Goal: Information Seeking & Learning: Compare options

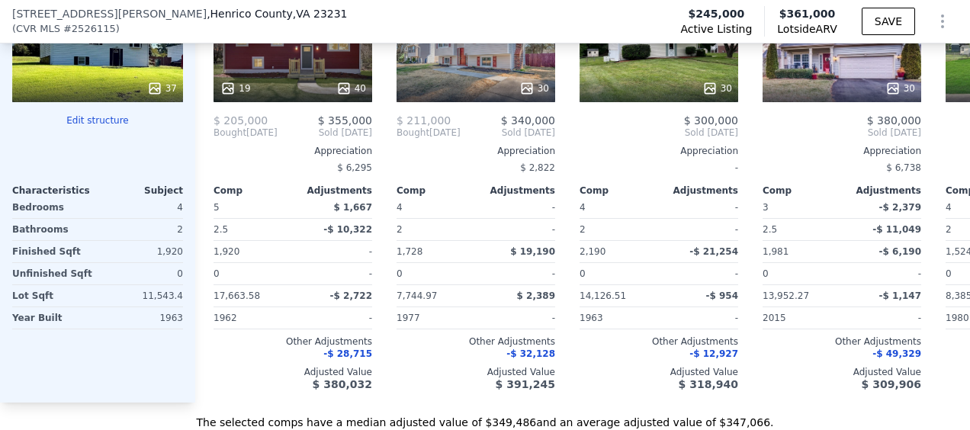
scroll to position [1442, 0]
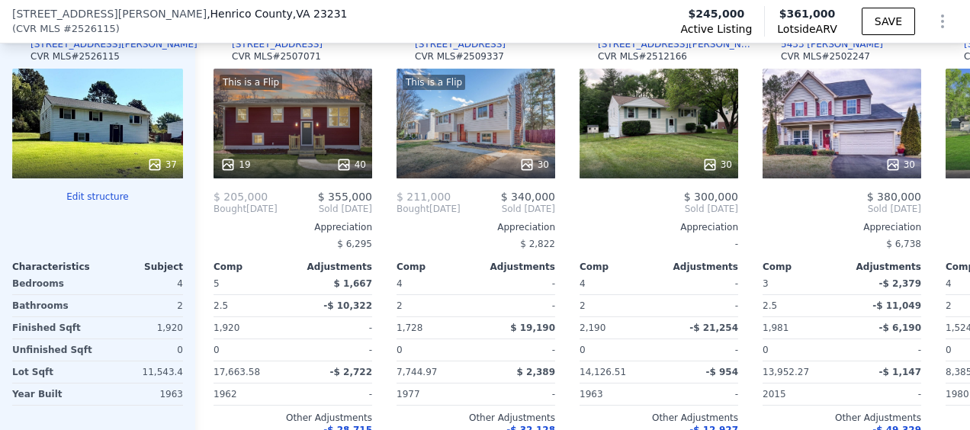
click at [276, 140] on div "This is a Flip 19 40" at bounding box center [292, 124] width 159 height 110
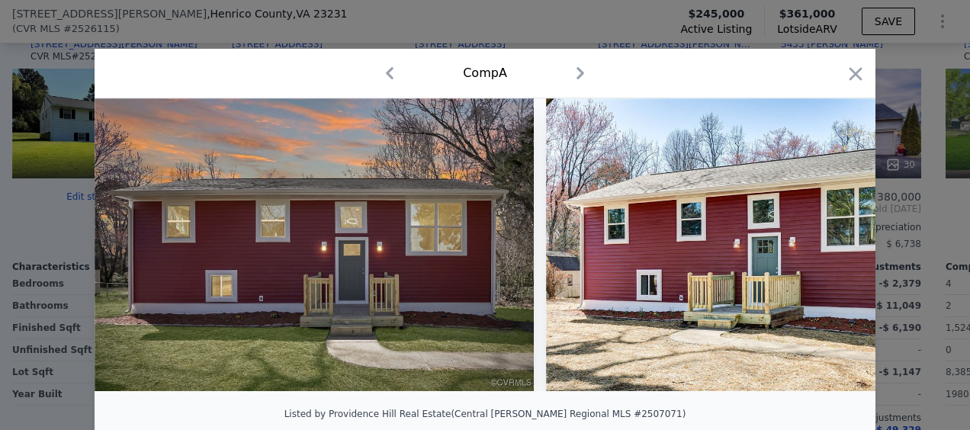
click at [826, 252] on icon at bounding box center [835, 244] width 30 height 30
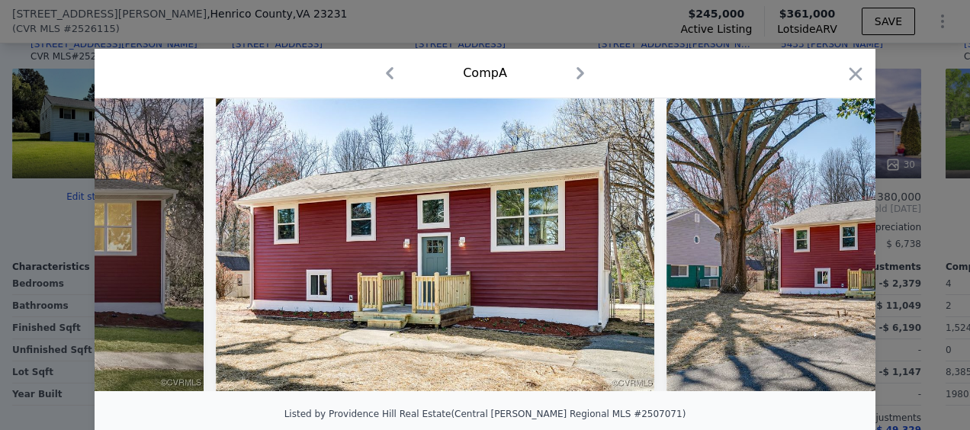
scroll to position [0, 366]
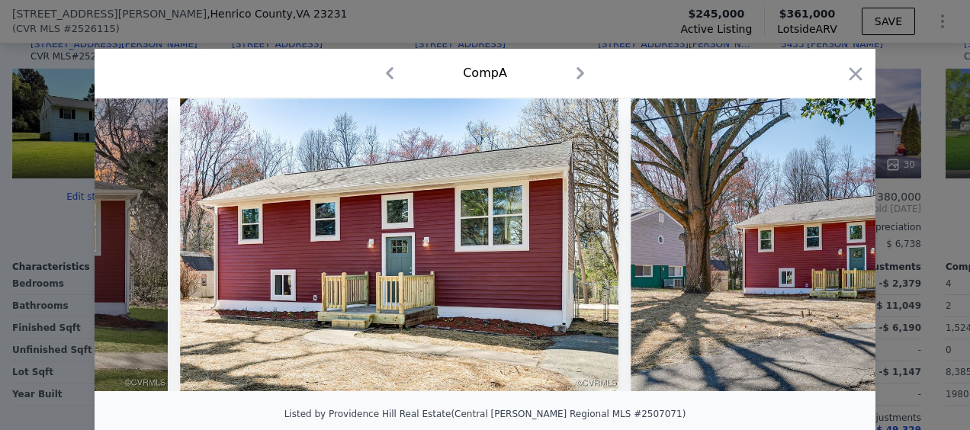
click at [826, 252] on img at bounding box center [849, 244] width 439 height 293
click at [831, 252] on icon at bounding box center [835, 244] width 9 height 15
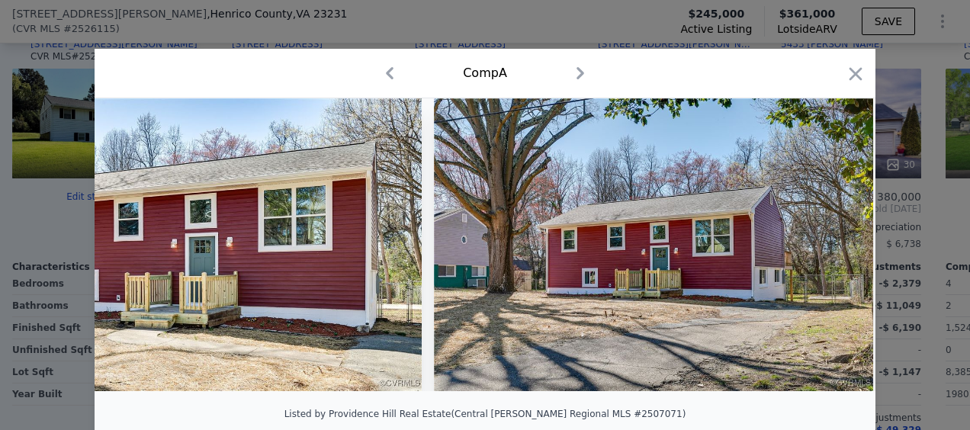
scroll to position [0, 732]
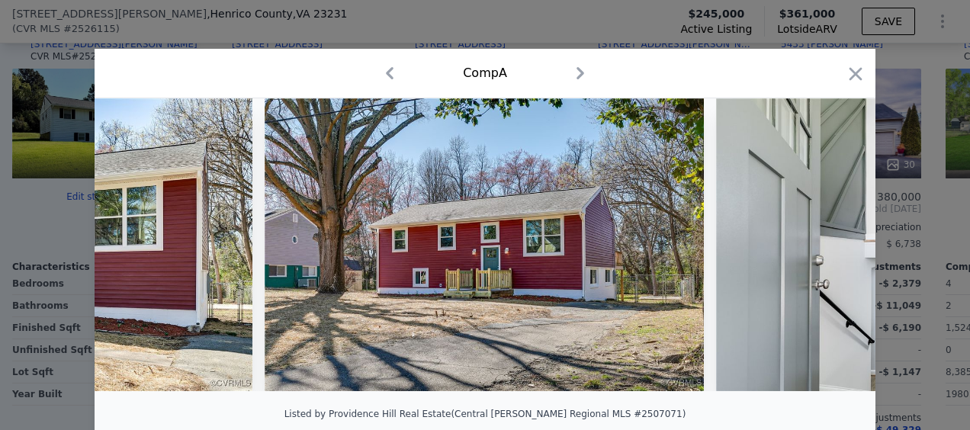
click at [831, 253] on img at bounding box center [935, 244] width 439 height 293
click at [823, 255] on icon at bounding box center [835, 244] width 30 height 30
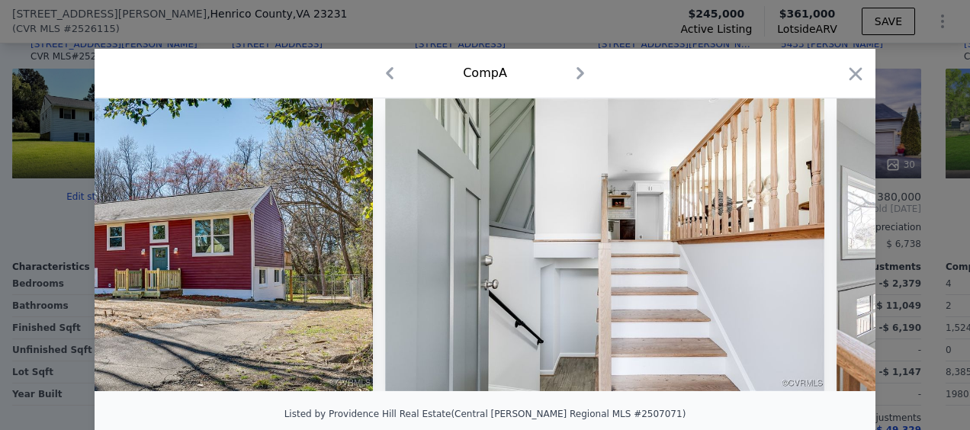
scroll to position [0, 1098]
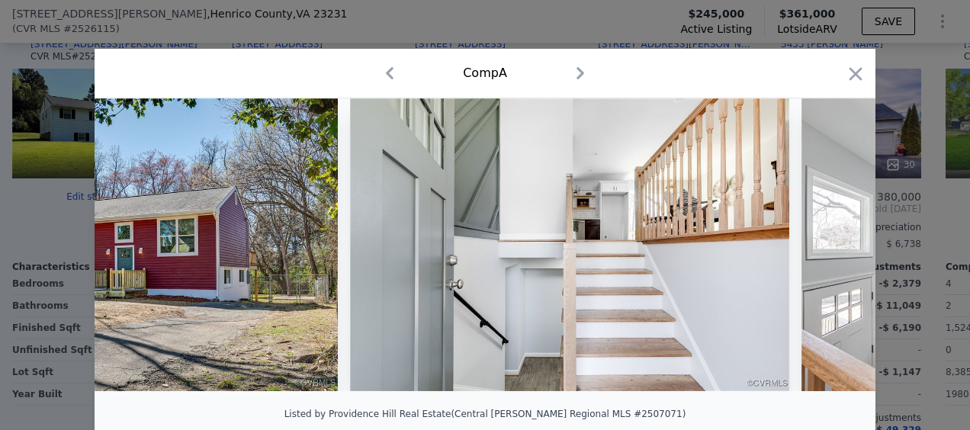
click at [849, 84] on icon "button" at bounding box center [855, 73] width 21 height 21
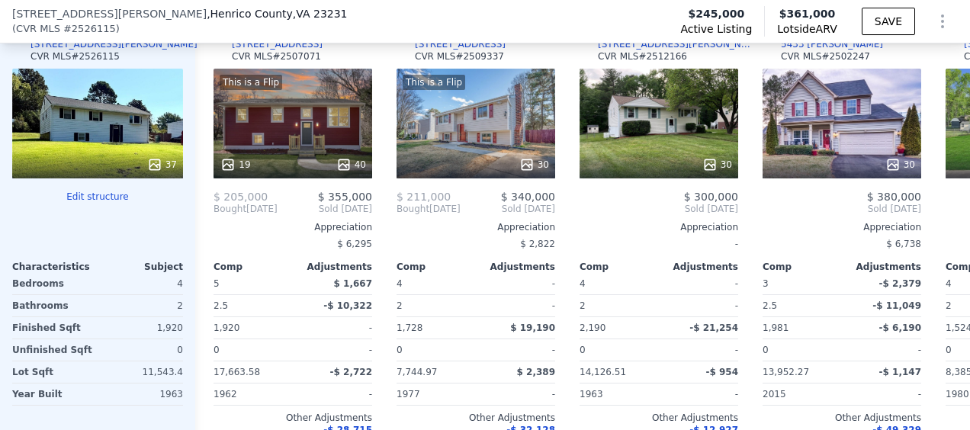
click at [476, 141] on div "This is a Flip 30" at bounding box center [475, 124] width 159 height 110
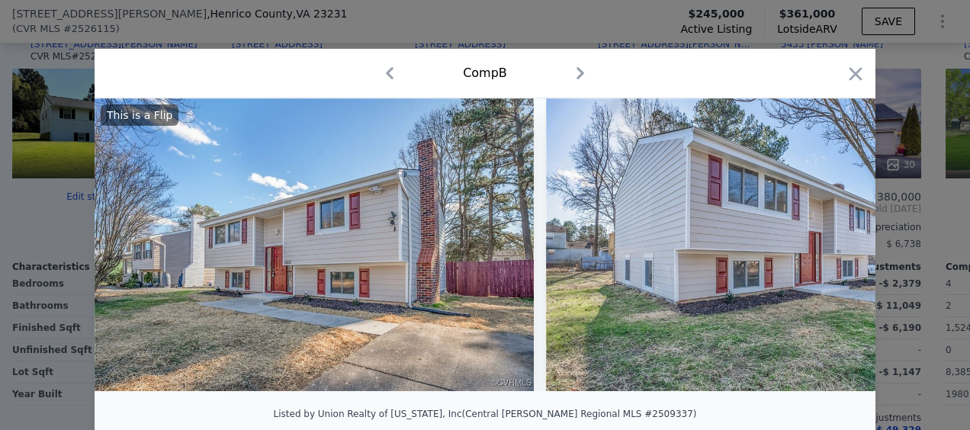
click at [836, 247] on icon at bounding box center [835, 244] width 30 height 30
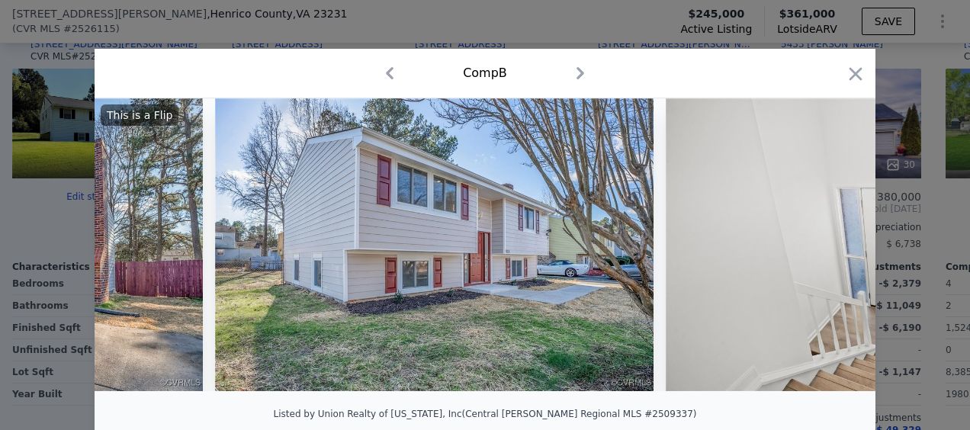
scroll to position [0, 366]
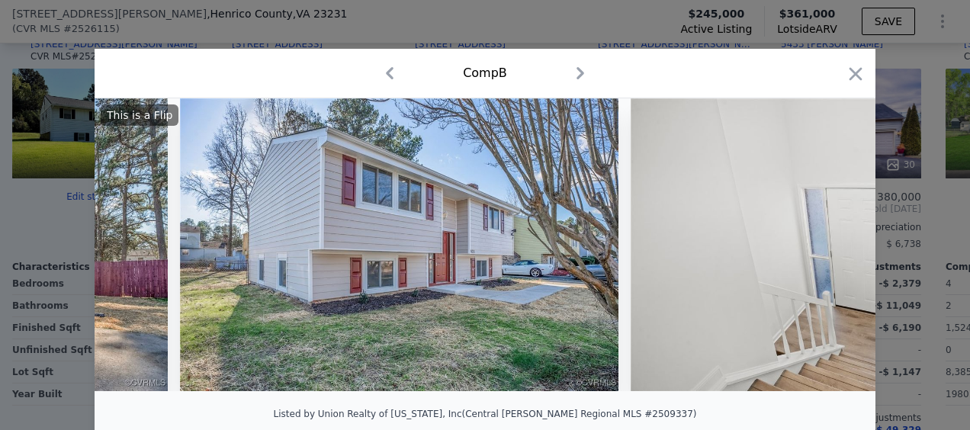
click at [849, 75] on icon "button" at bounding box center [855, 73] width 13 height 13
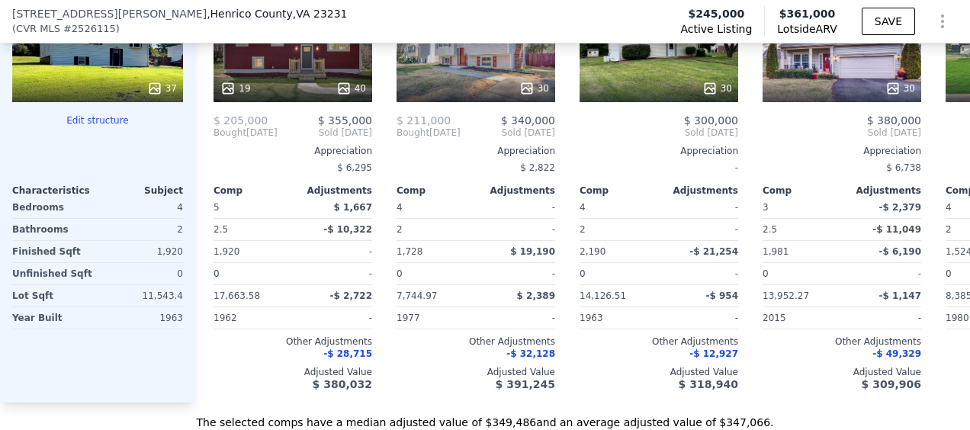
scroll to position [1442, 0]
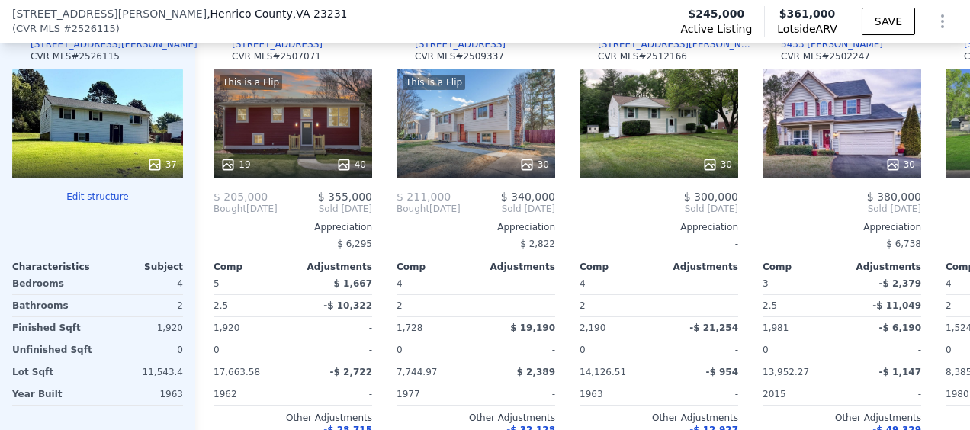
click at [661, 137] on div "30" at bounding box center [658, 124] width 159 height 110
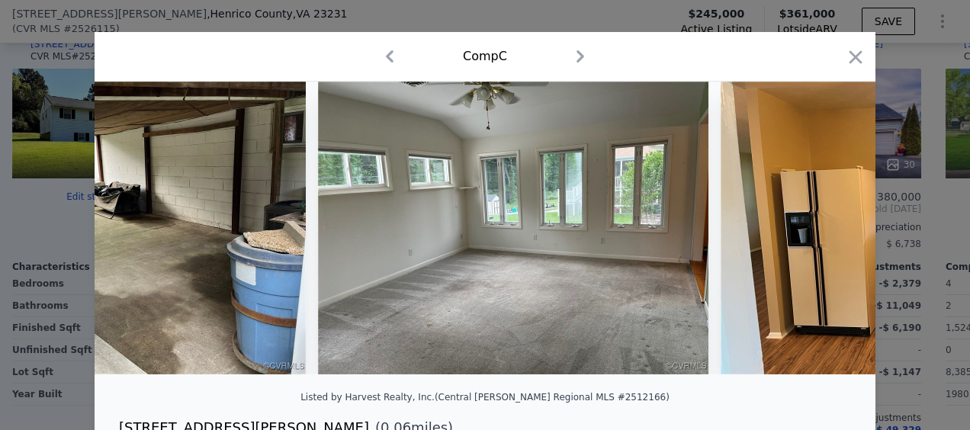
scroll to position [0, 4583]
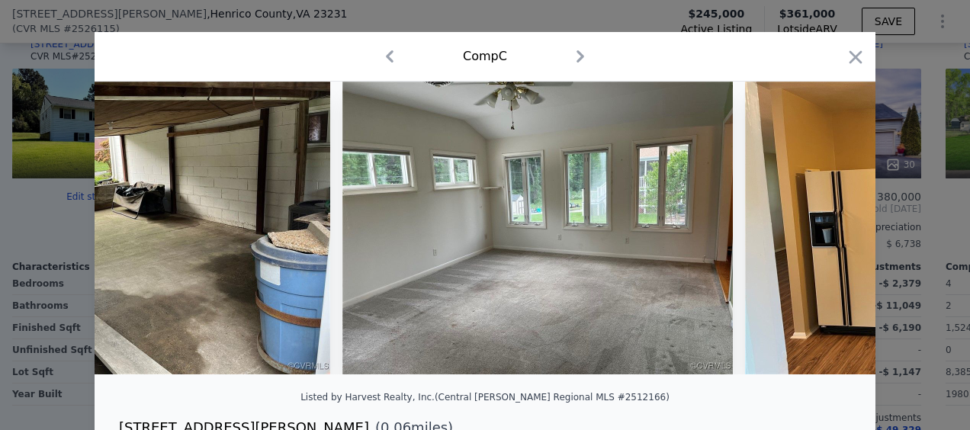
click at [849, 60] on icon "button" at bounding box center [855, 57] width 21 height 21
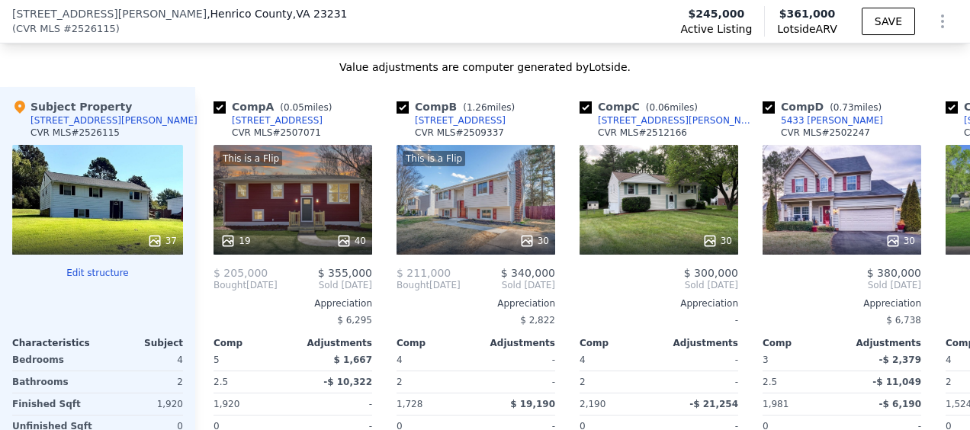
scroll to position [1290, 0]
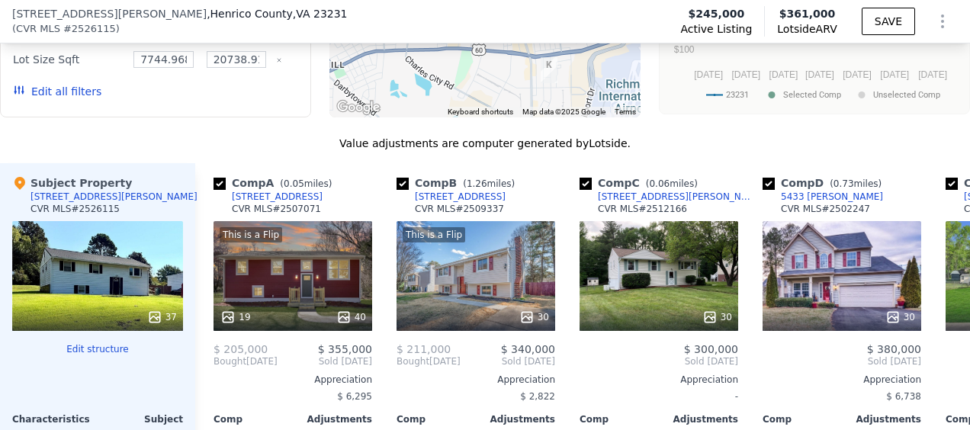
click at [837, 293] on div "30" at bounding box center [841, 276] width 159 height 110
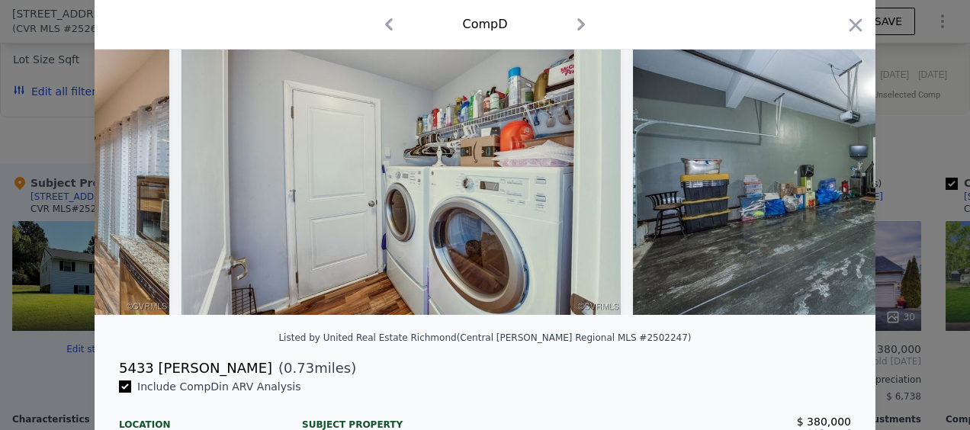
scroll to position [0, 4865]
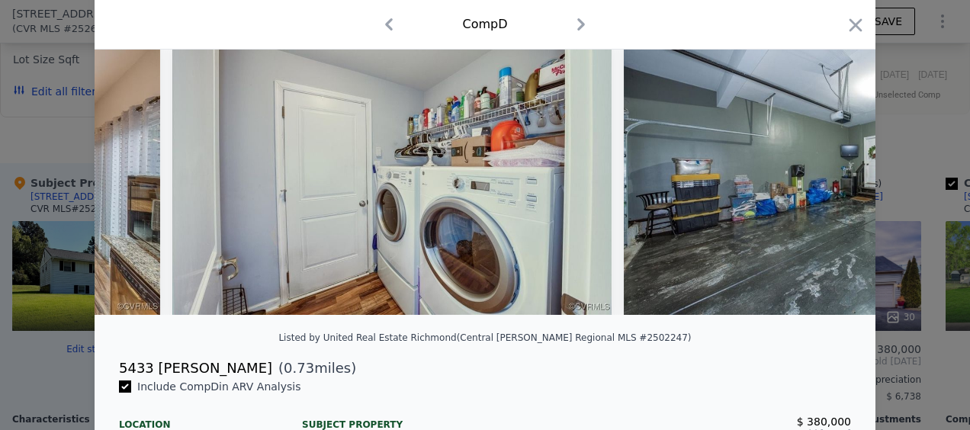
drag, startPoint x: 842, startPoint y: 23, endPoint x: 832, endPoint y: 37, distance: 17.4
click at [845, 24] on icon "button" at bounding box center [855, 24] width 21 height 21
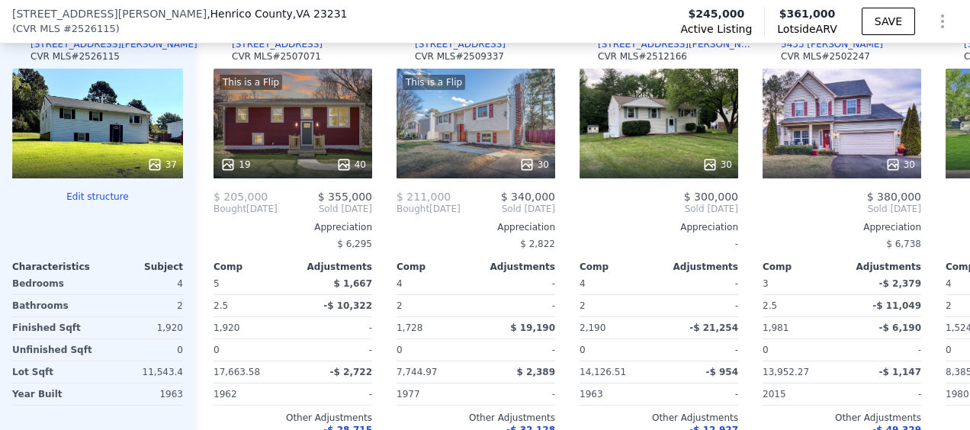
scroll to position [1366, 0]
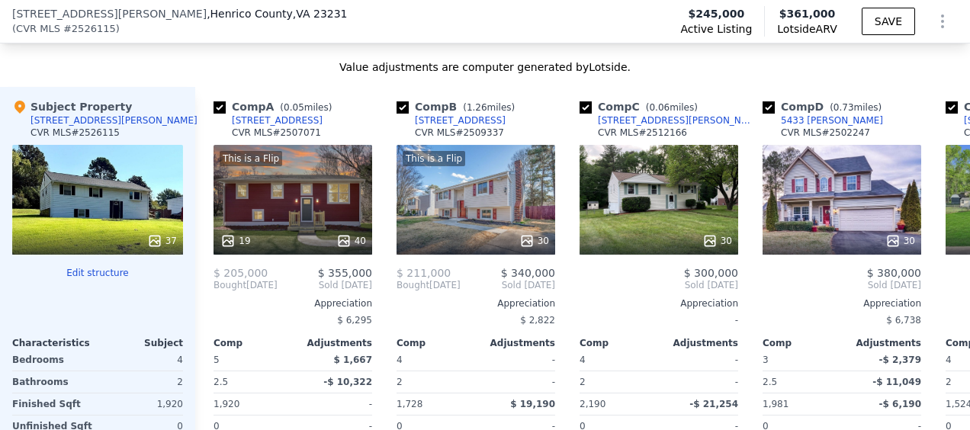
drag, startPoint x: 586, startPoint y: 117, endPoint x: 579, endPoint y: 136, distance: 19.5
click at [585, 114] on input "checkbox" at bounding box center [585, 107] width 12 height 12
checkbox input "false"
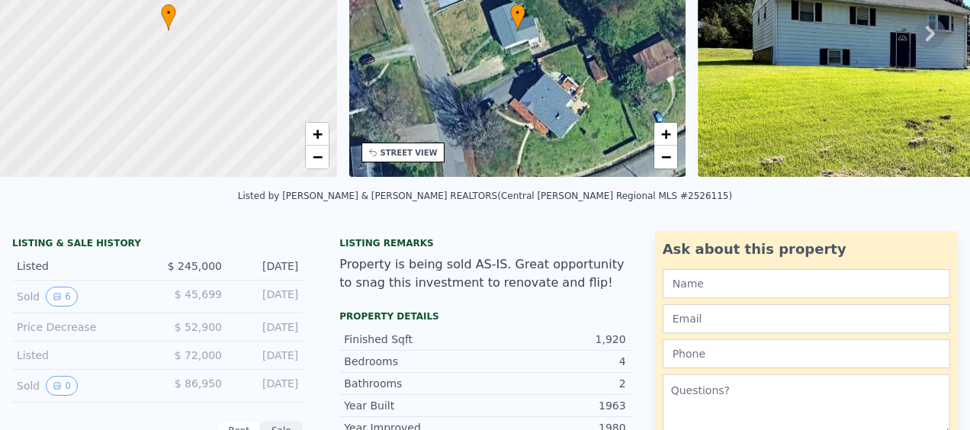
scroll to position [0, 0]
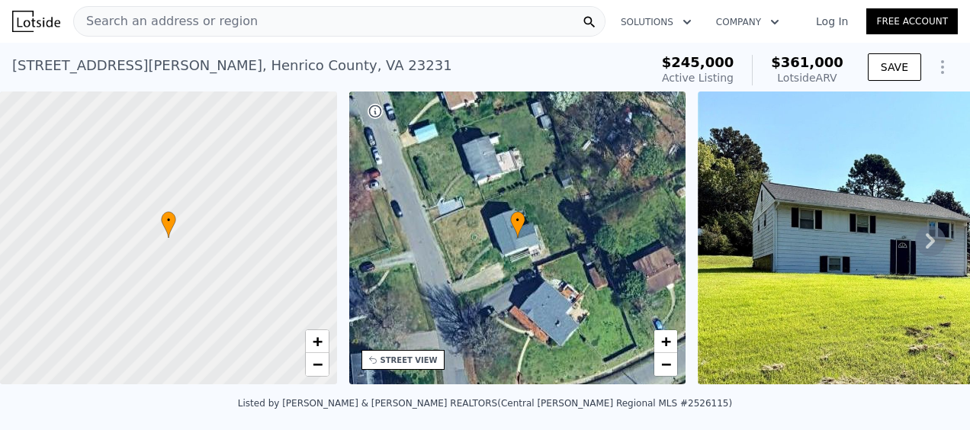
click at [915, 249] on icon at bounding box center [930, 241] width 30 height 30
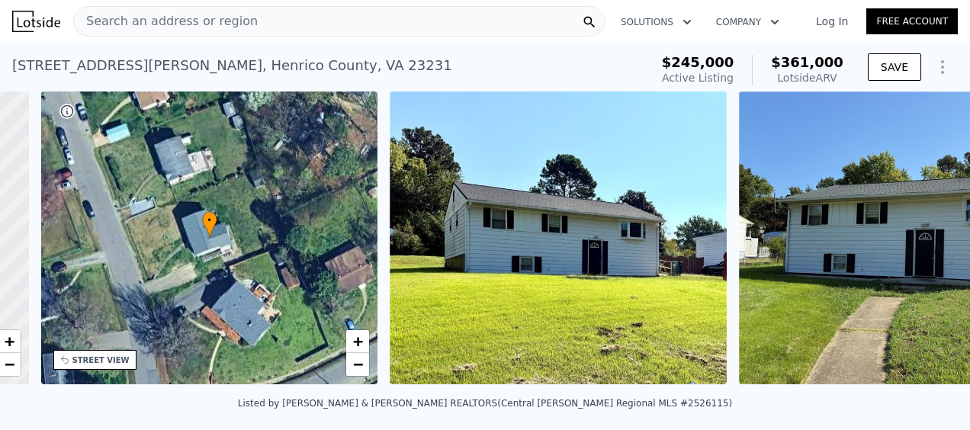
scroll to position [0, 355]
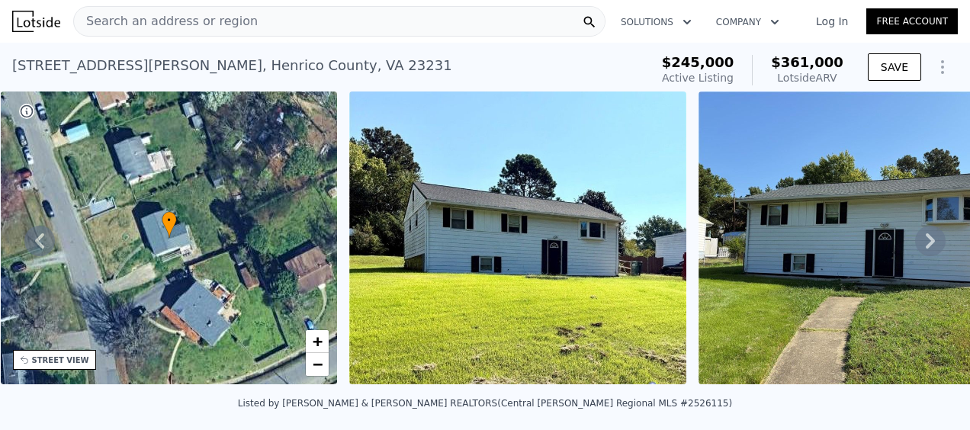
click at [921, 238] on icon at bounding box center [930, 241] width 30 height 30
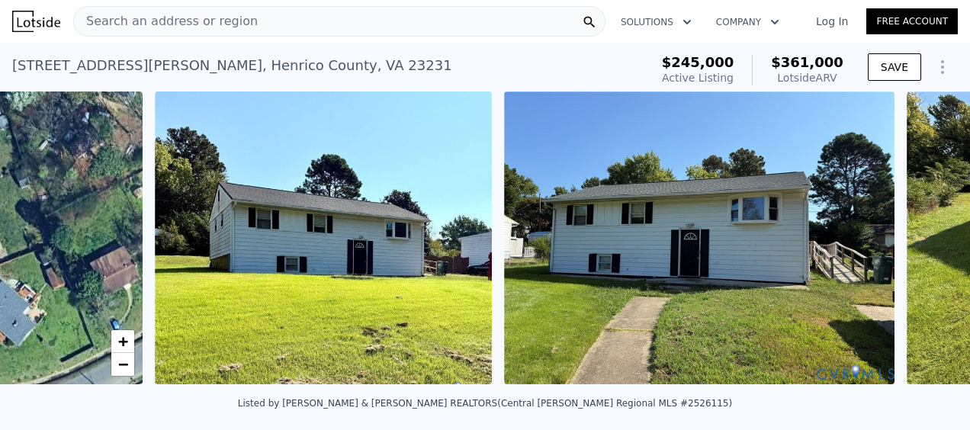
scroll to position [0, 698]
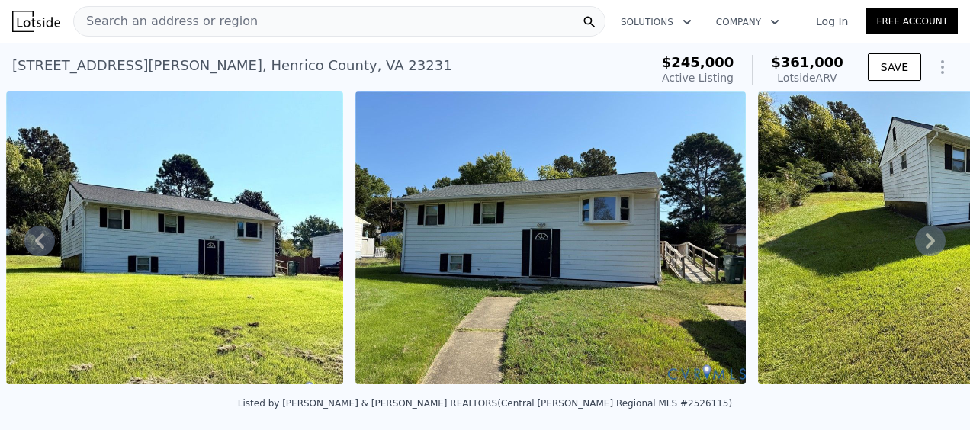
click at [918, 246] on icon at bounding box center [930, 241] width 30 height 30
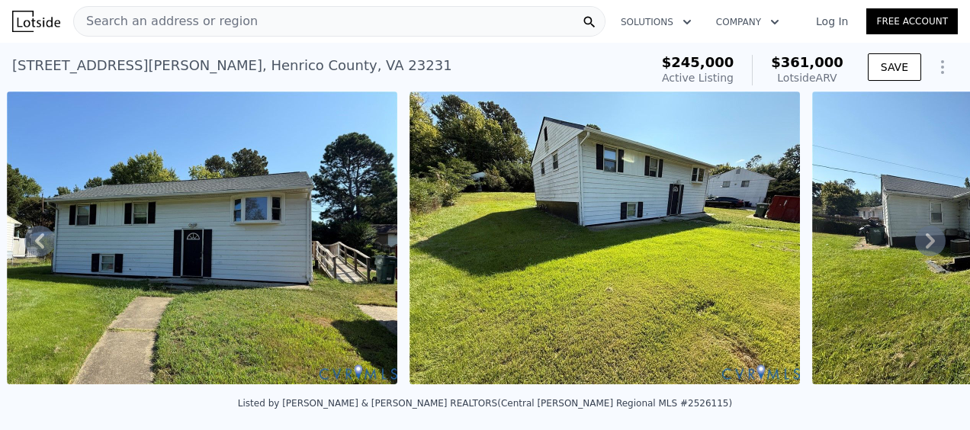
click at [918, 246] on icon at bounding box center [930, 241] width 30 height 30
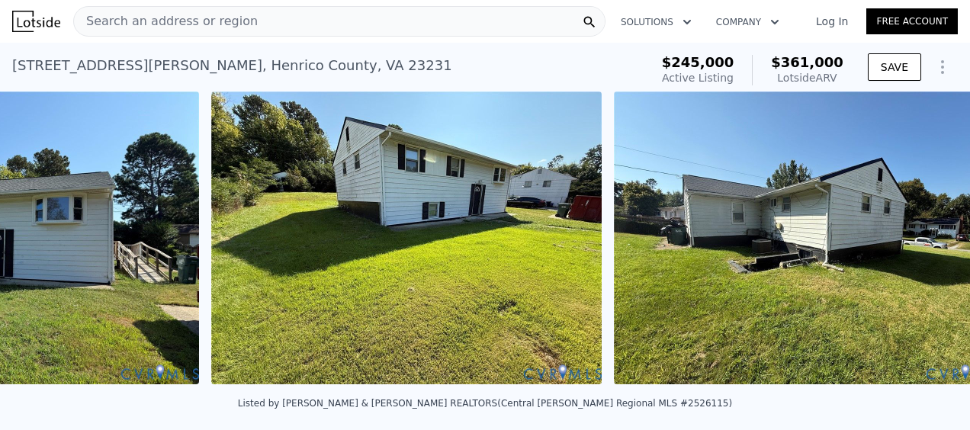
scroll to position [0, 1448]
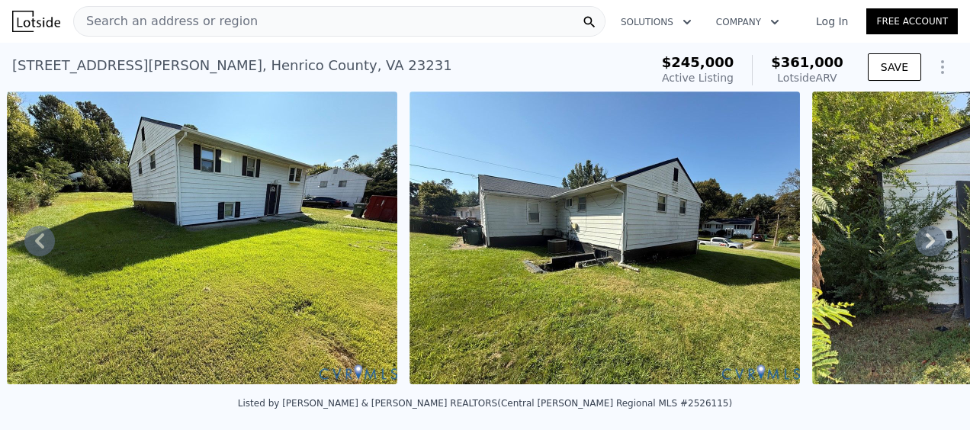
click at [918, 246] on icon at bounding box center [930, 241] width 30 height 30
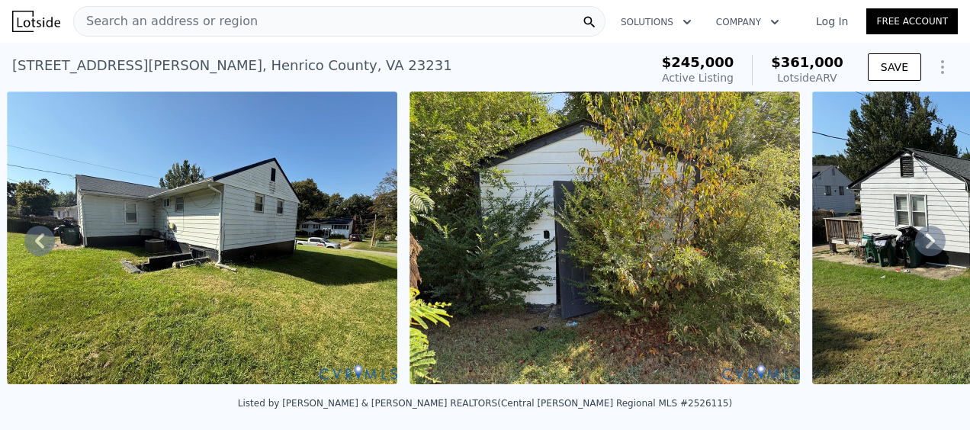
click at [918, 246] on icon at bounding box center [930, 241] width 30 height 30
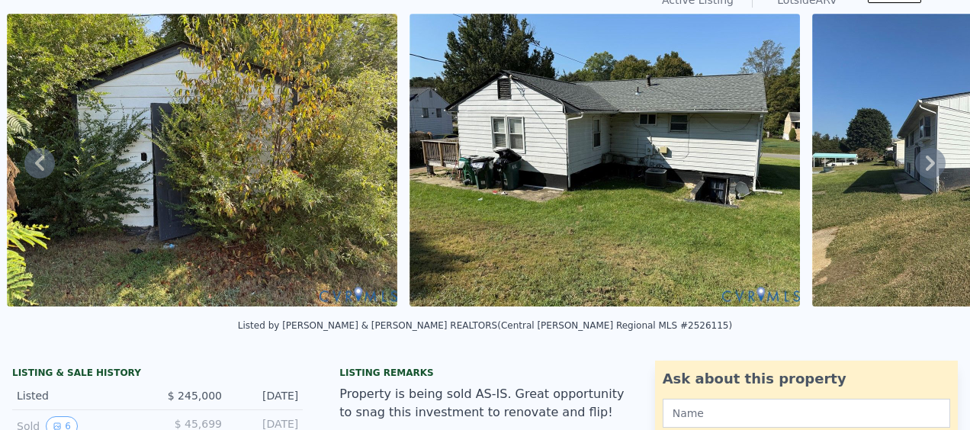
scroll to position [5, 0]
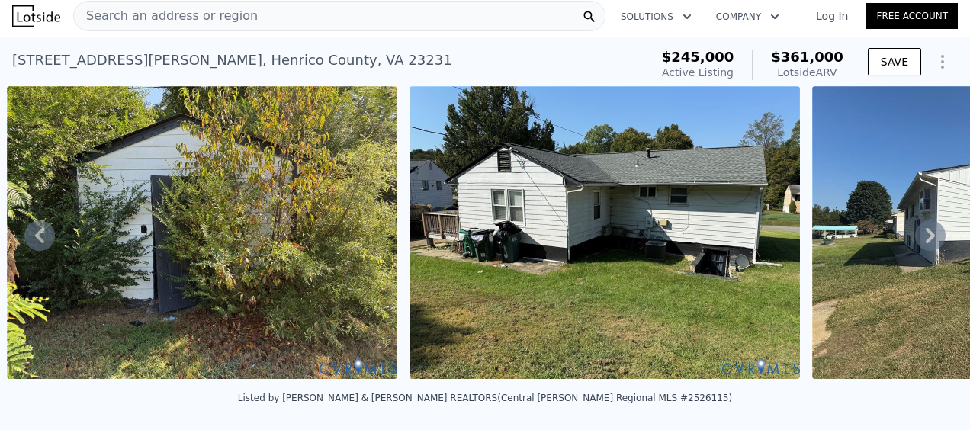
click at [921, 237] on icon at bounding box center [930, 235] width 30 height 30
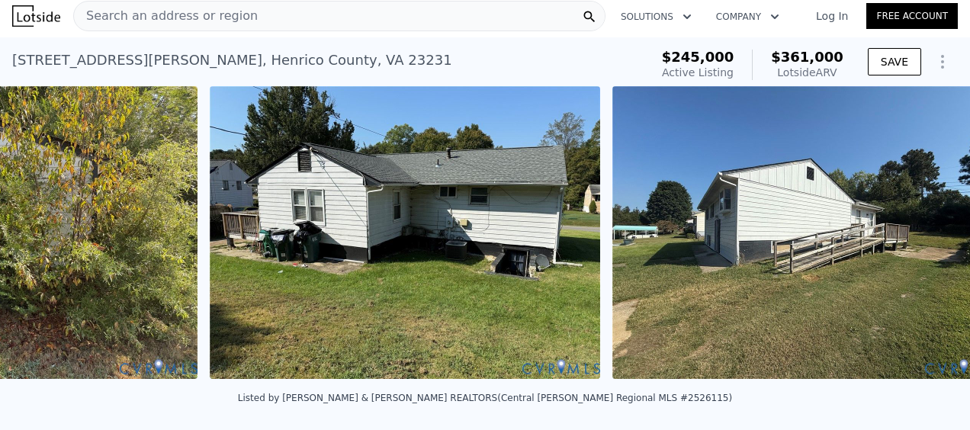
scroll to position [0, 2656]
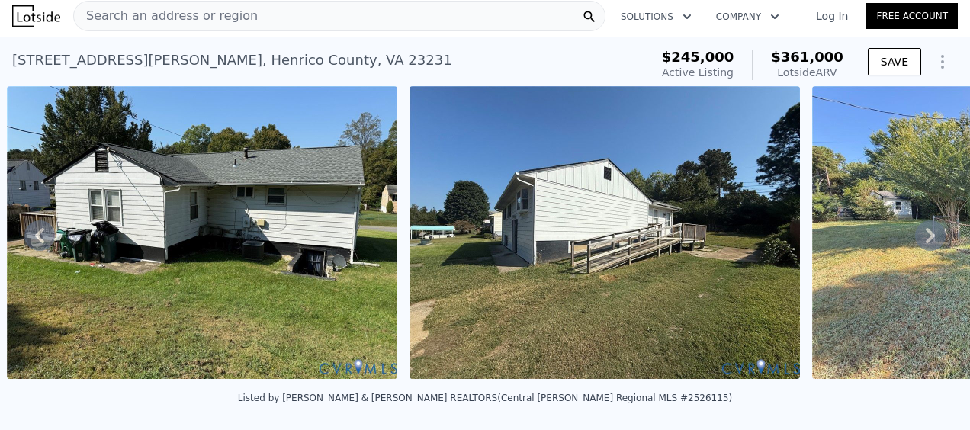
click at [926, 239] on icon at bounding box center [930, 235] width 9 height 15
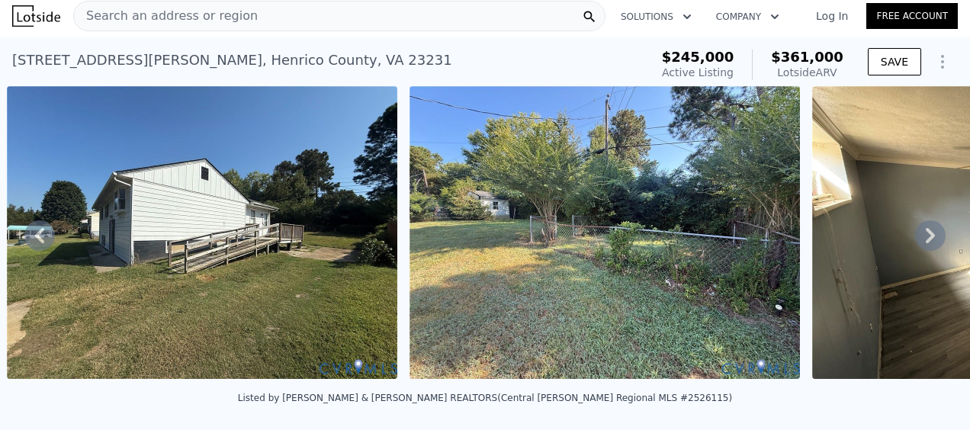
click at [926, 239] on icon at bounding box center [930, 235] width 9 height 15
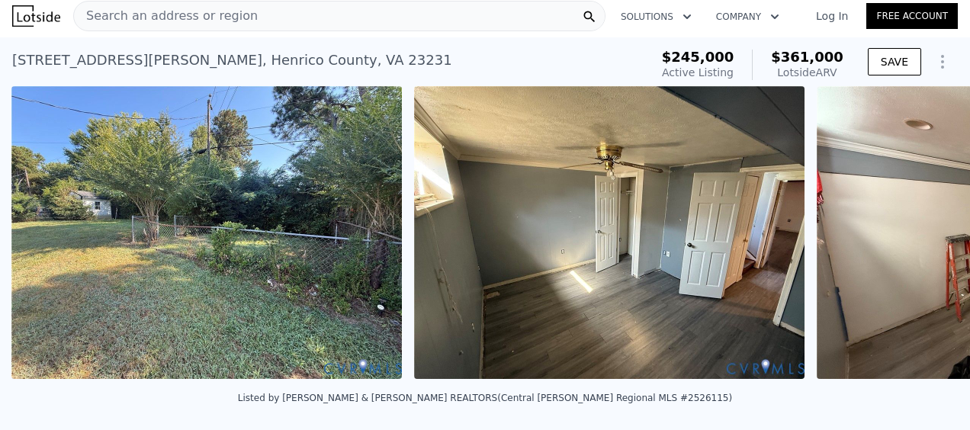
scroll to position [0, 3461]
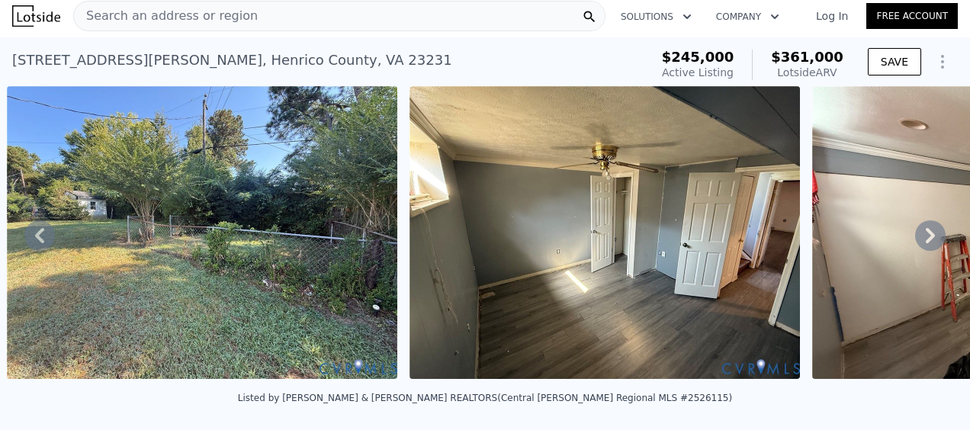
click at [926, 240] on icon at bounding box center [930, 235] width 9 height 15
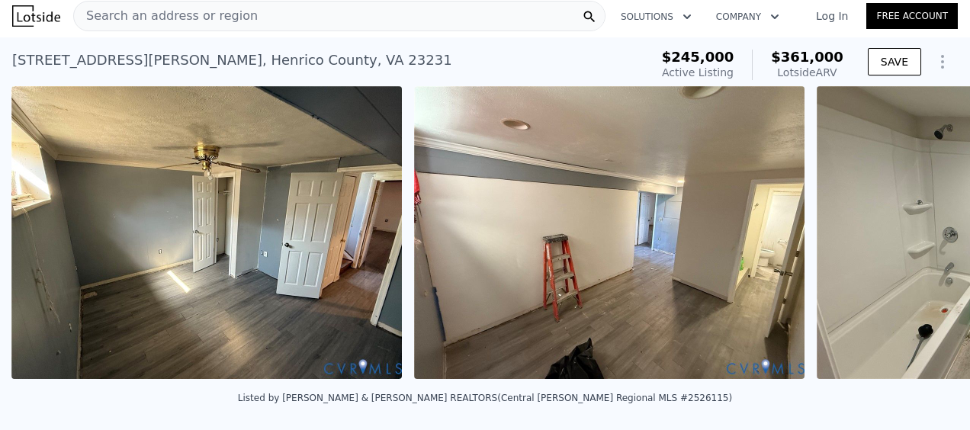
scroll to position [0, 3864]
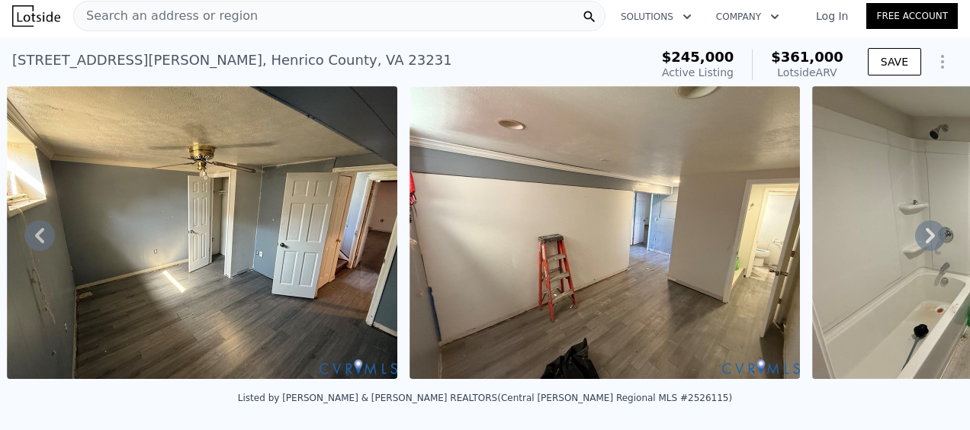
click at [926, 242] on icon at bounding box center [930, 235] width 9 height 15
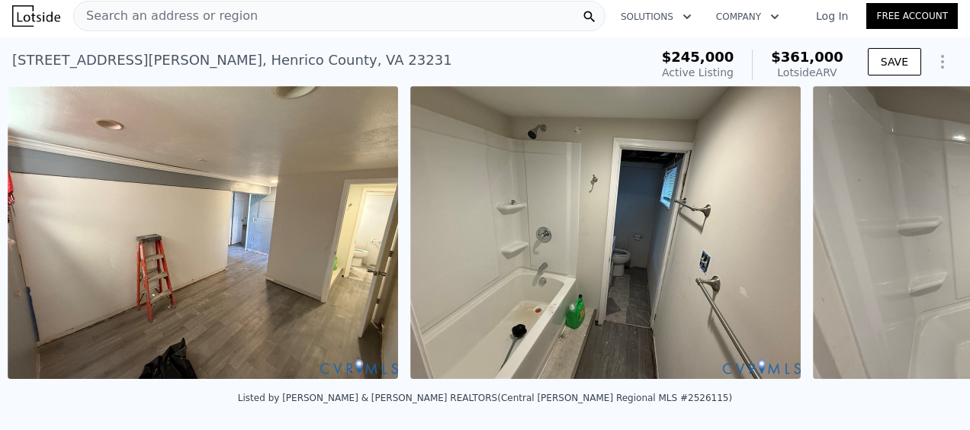
scroll to position [0, 4266]
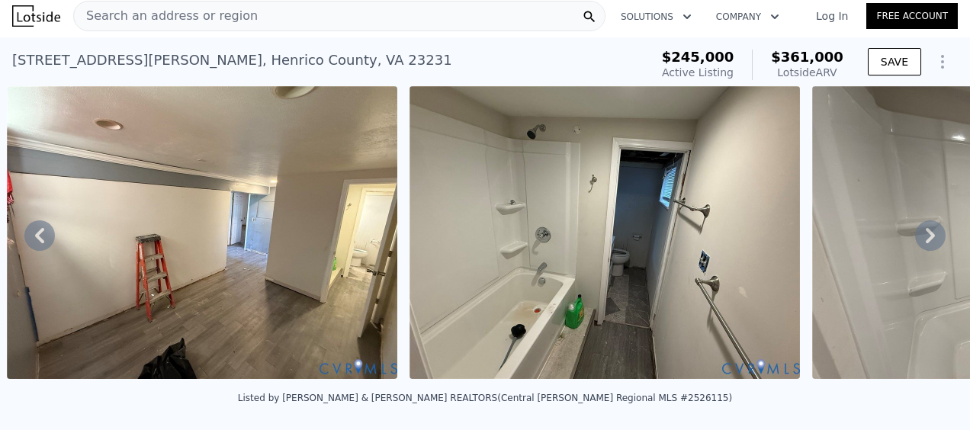
click at [919, 242] on div "• + − • + − STREET VIEW Loading... SATELLITE VIEW" at bounding box center [485, 235] width 970 height 298
click at [926, 240] on icon at bounding box center [930, 235] width 9 height 15
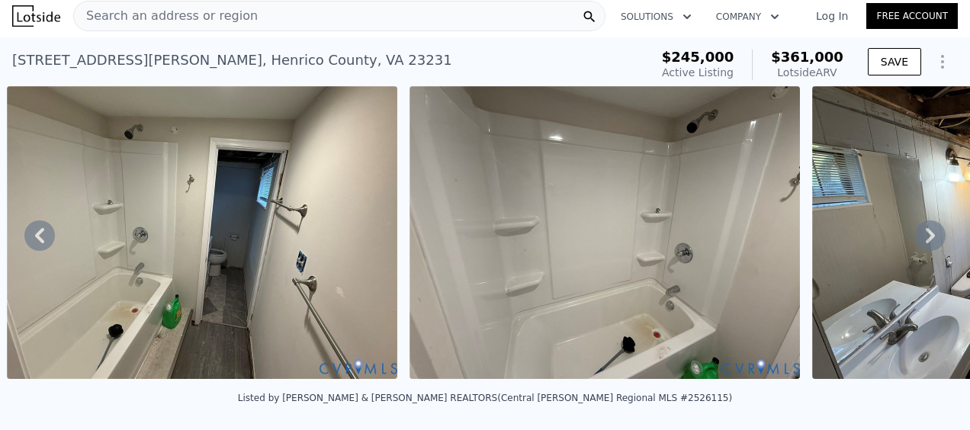
click at [926, 242] on icon at bounding box center [930, 235] width 9 height 15
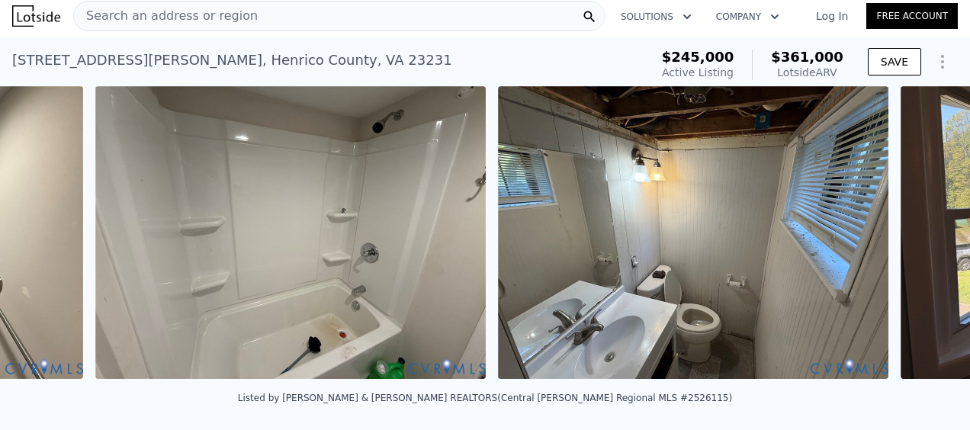
scroll to position [0, 5071]
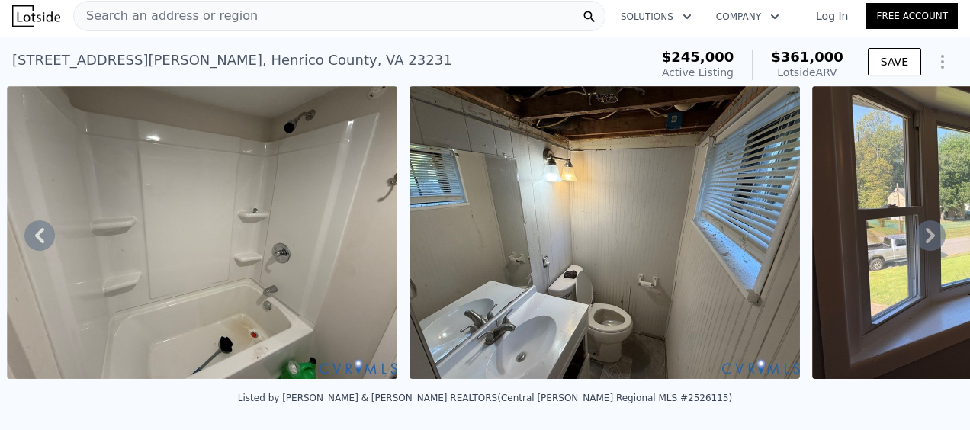
click at [915, 242] on icon at bounding box center [930, 235] width 30 height 30
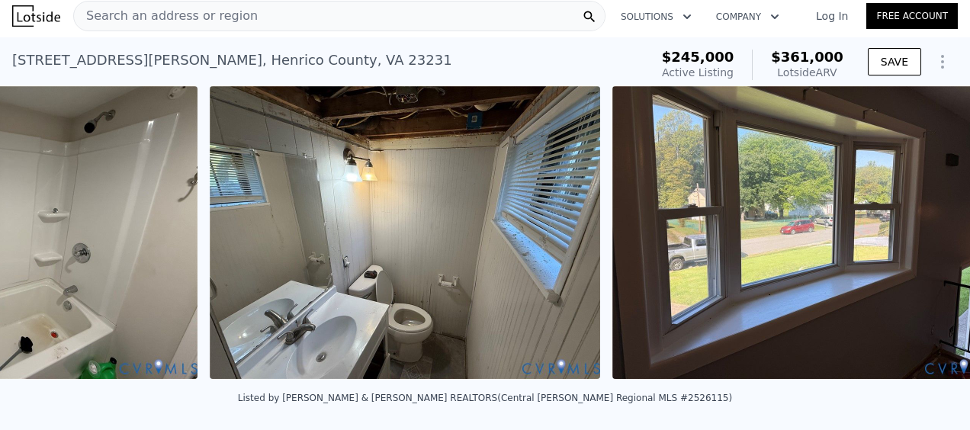
scroll to position [0, 5474]
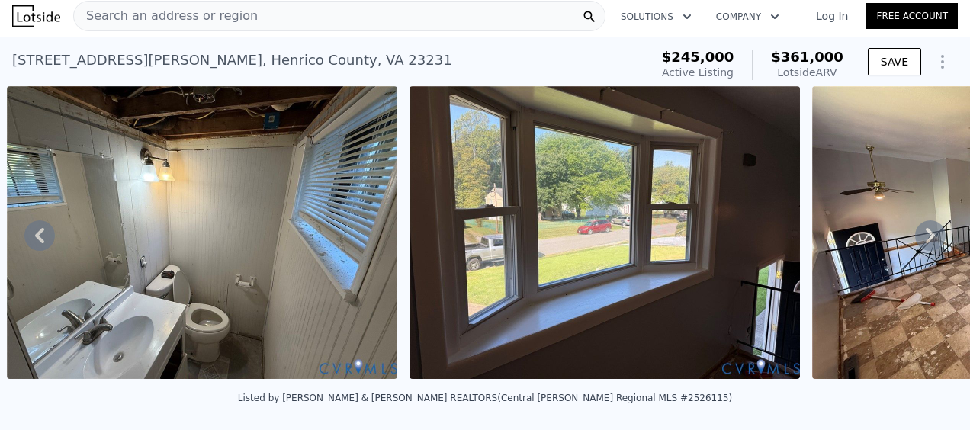
click at [926, 236] on icon at bounding box center [930, 235] width 9 height 15
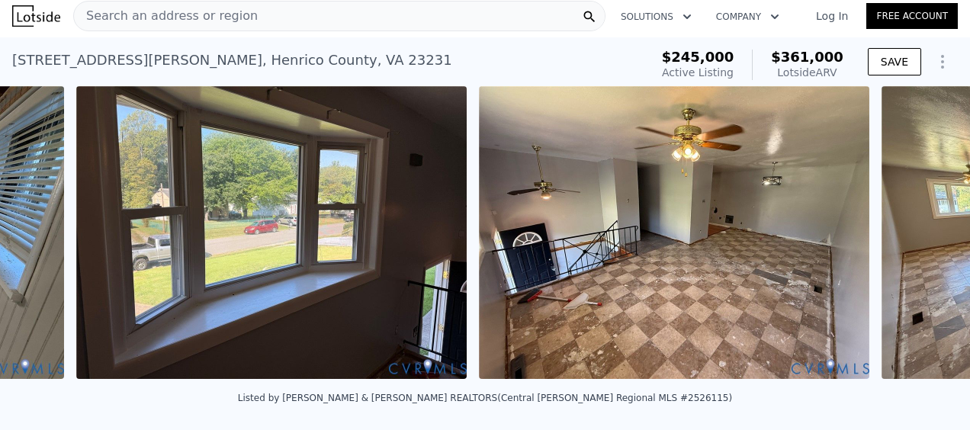
scroll to position [0, 5876]
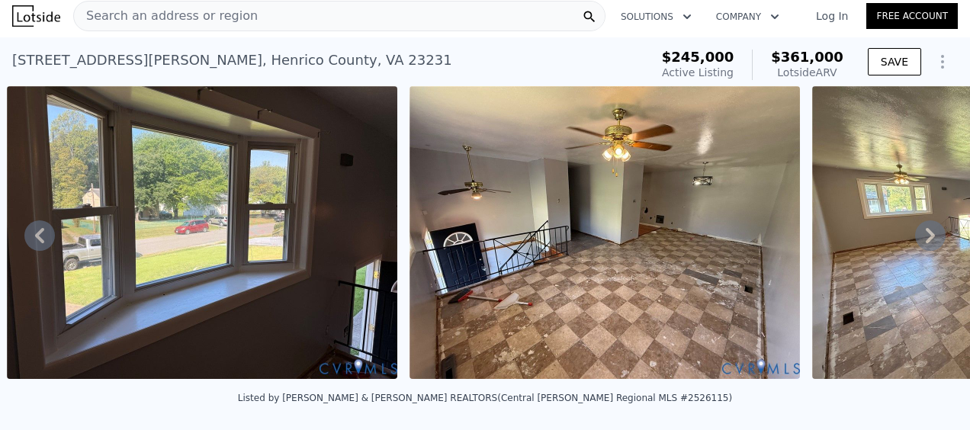
click at [916, 239] on icon at bounding box center [930, 235] width 30 height 30
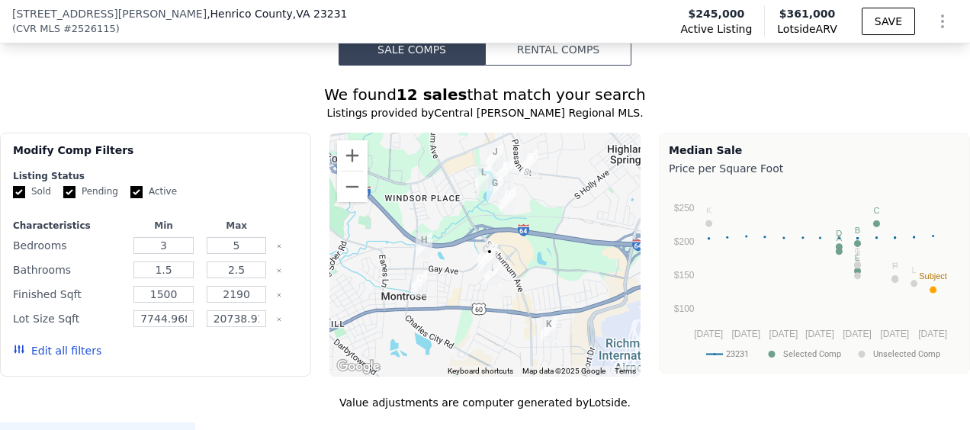
scroll to position [1067, 0]
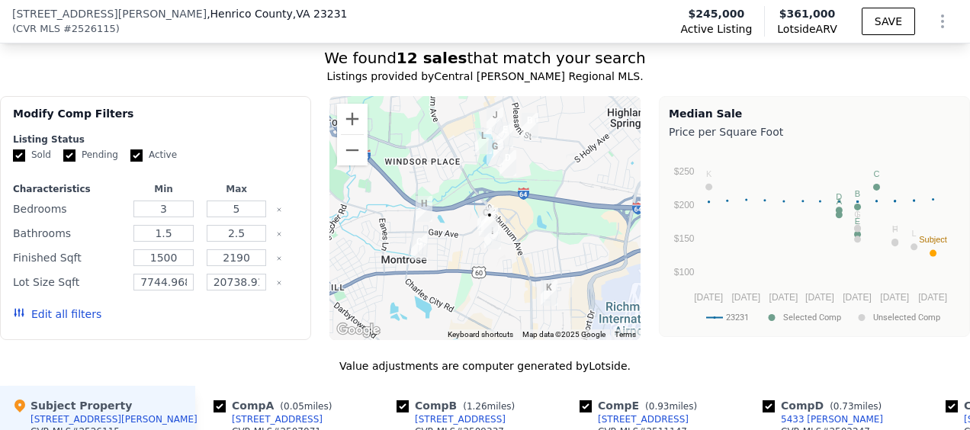
click at [67, 162] on input "Pending" at bounding box center [69, 155] width 12 height 12
checkbox input "false"
click at [136, 162] on label "Active" at bounding box center [153, 155] width 47 height 13
drag, startPoint x: 136, startPoint y: 162, endPoint x: 126, endPoint y: 162, distance: 9.9
click at [130, 161] on input "Active" at bounding box center [136, 155] width 12 height 12
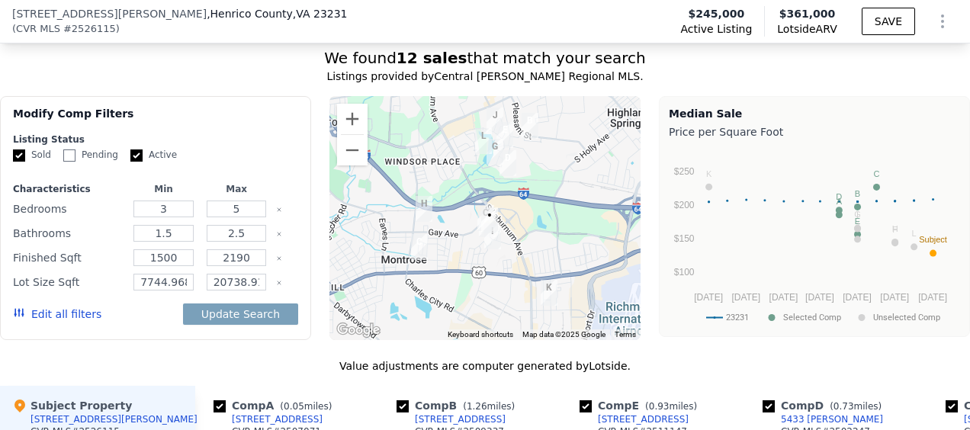
checkbox input "false"
drag, startPoint x: 178, startPoint y: 215, endPoint x: 67, endPoint y: 213, distance: 110.6
click at [79, 215] on div "Bedrooms 3 5" at bounding box center [155, 208] width 285 height 21
type input "4"
drag, startPoint x: 244, startPoint y: 217, endPoint x: 165, endPoint y: 229, distance: 80.1
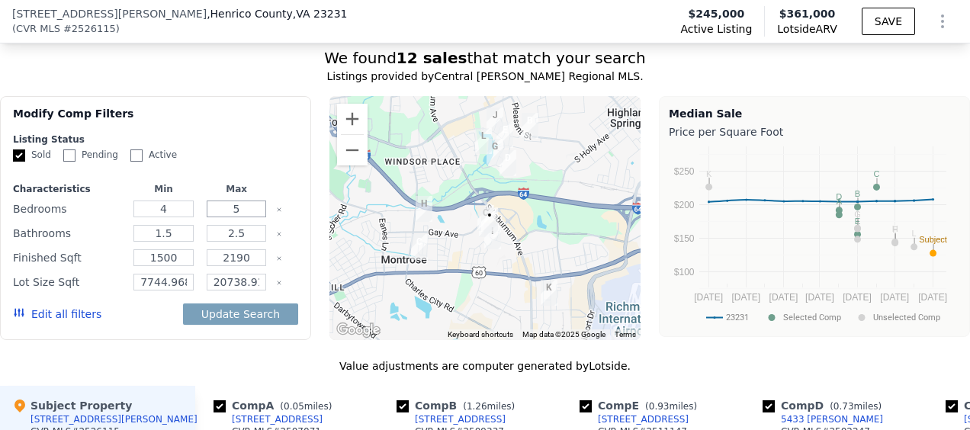
click at [172, 230] on div "Characteristics Min Max Bedrooms 4 5 Bathrooms 1.5 2.5 Finished Sqft 1500 2190 …" at bounding box center [155, 259] width 285 height 152
type input "4"
drag, startPoint x: 183, startPoint y: 238, endPoint x: 8, endPoint y: 241, distance: 175.4
click at [11, 242] on div "Modify Comp Filters Listing Status Sold Pending Active Characteristics Min Max …" at bounding box center [155, 218] width 311 height 244
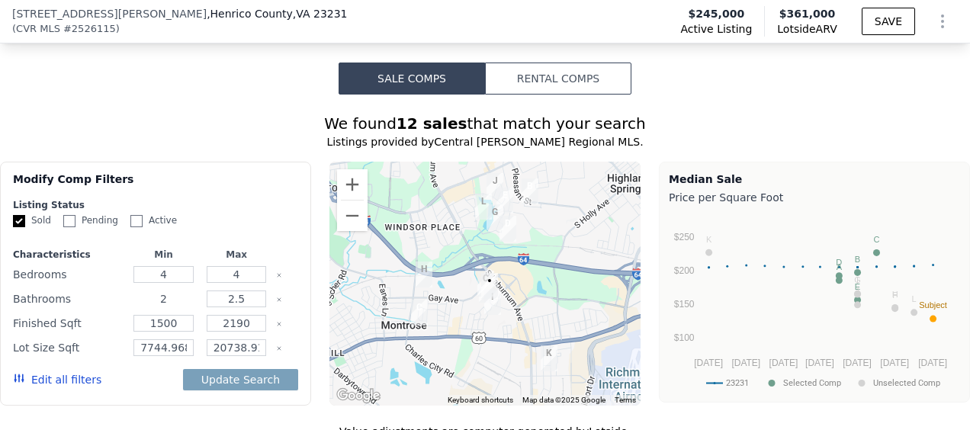
scroll to position [1144, 0]
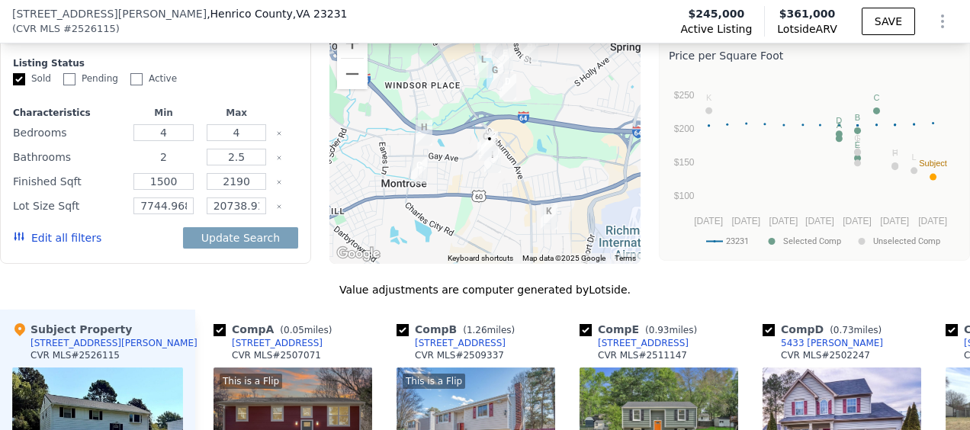
type input "2"
drag, startPoint x: 181, startPoint y: 191, endPoint x: 0, endPoint y: 199, distance: 180.9
click at [0, 199] on html "Search an address or region Solutions Company Open main menu Log In Free Accoun…" at bounding box center [485, 215] width 970 height 430
type input "1920"
click at [243, 243] on button "Update Search" at bounding box center [240, 237] width 115 height 21
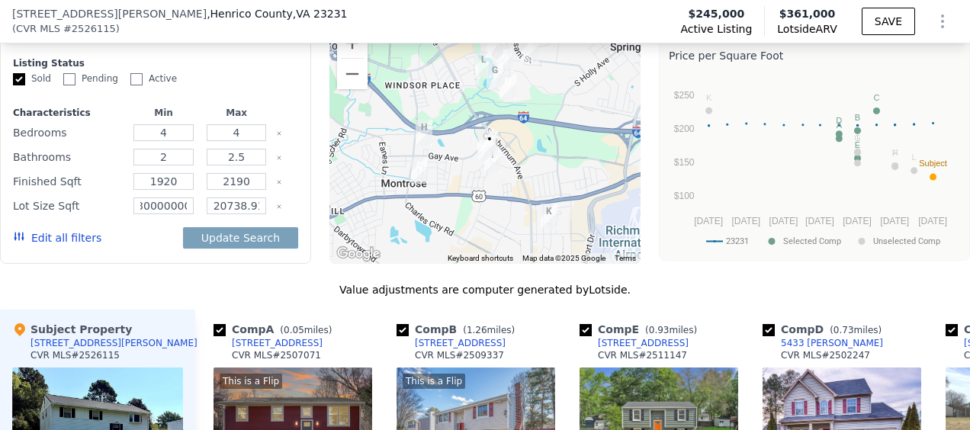
scroll to position [0, 0]
click at [174, 272] on div "We found 12 sales that match your search Listings provided by Central Viginia R…" at bounding box center [485, 388] width 970 height 834
click at [210, 242] on button "Update Search" at bounding box center [240, 237] width 115 height 21
click at [198, 241] on button "Update Search" at bounding box center [240, 237] width 115 height 21
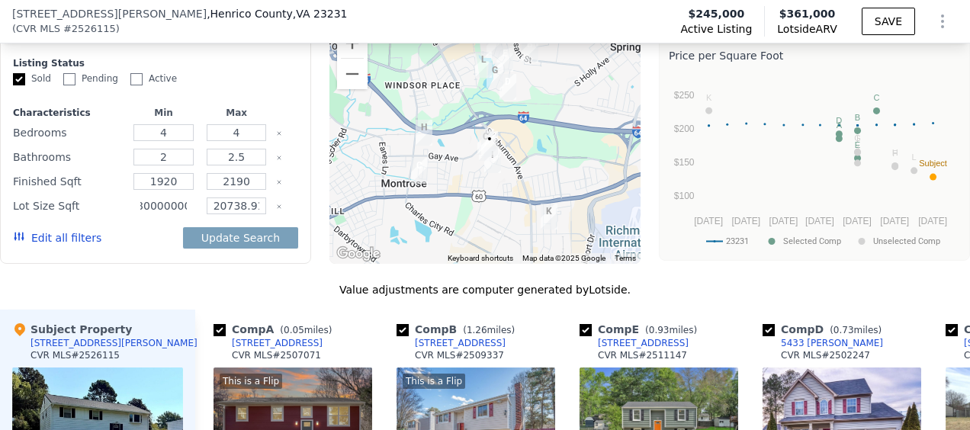
click at [152, 212] on input "7744.968000000001" at bounding box center [163, 205] width 60 height 17
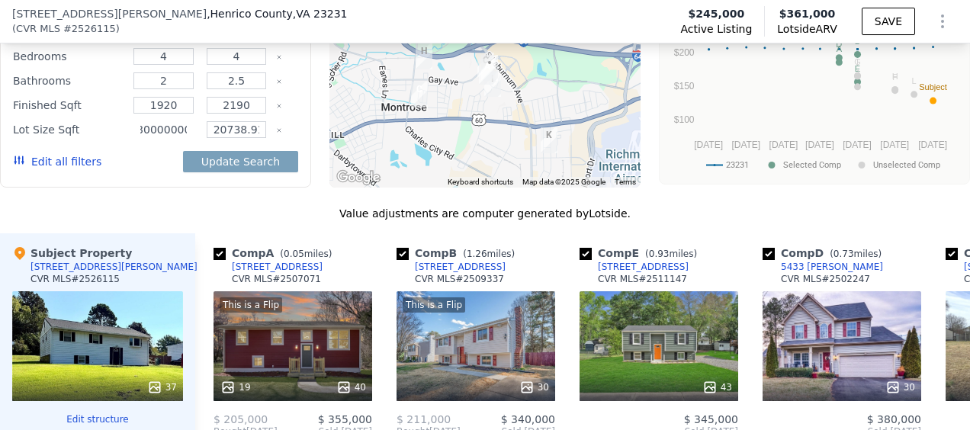
scroll to position [1220, 0]
click at [154, 131] on input "7744.968000000001" at bounding box center [163, 129] width 60 height 17
click at [176, 137] on input "7744.968000000001" at bounding box center [163, 129] width 60 height 17
click at [205, 169] on button "Update Search" at bounding box center [240, 161] width 115 height 21
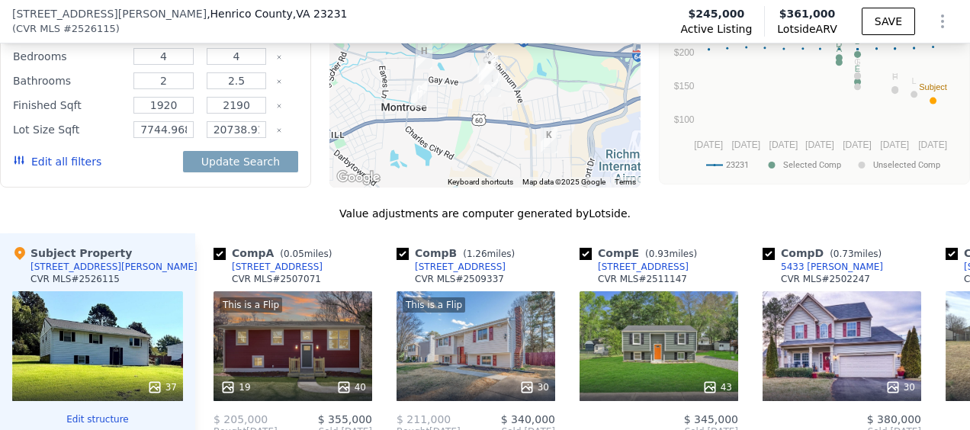
click at [233, 172] on button "Update Search" at bounding box center [240, 161] width 115 height 21
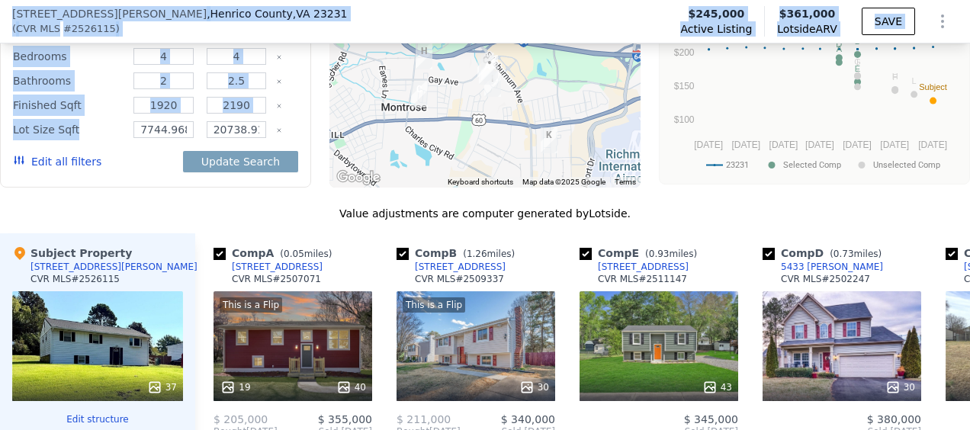
drag, startPoint x: 191, startPoint y: 139, endPoint x: -3, endPoint y: 154, distance: 194.2
click at [0, 154] on html "Search an address or region Solutions Company Open main menu Log In Free Accoun…" at bounding box center [485, 215] width 970 height 430
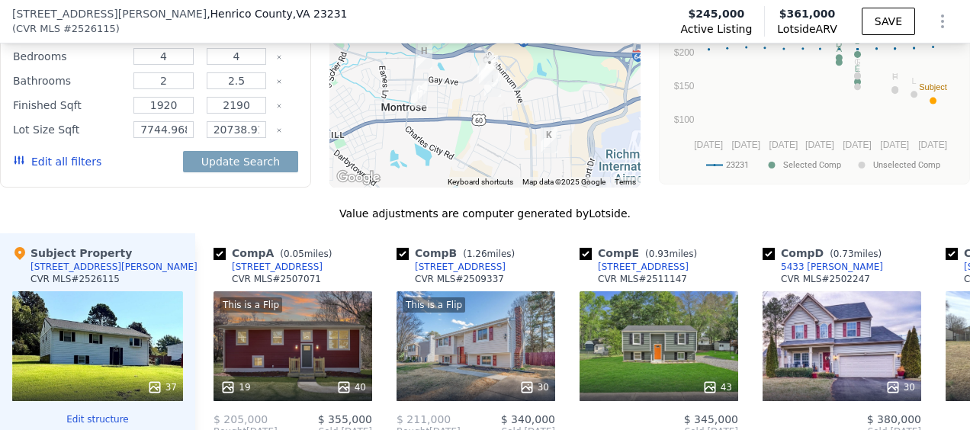
click at [125, 183] on div "Edit all filters Update Search" at bounding box center [155, 161] width 285 height 43
click at [227, 163] on button "Update Search" at bounding box center [240, 161] width 115 height 21
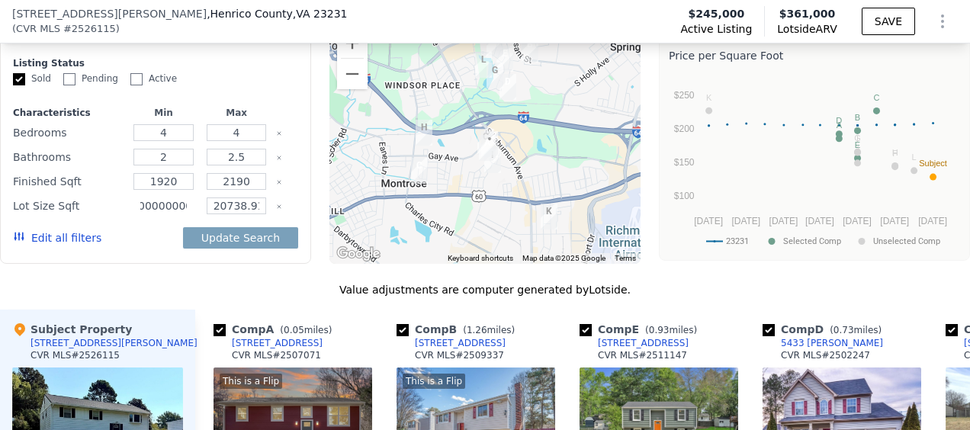
scroll to position [0, 48]
click at [179, 214] on input "7744.968000000008" at bounding box center [163, 205] width 60 height 17
click at [215, 242] on button "Update Search" at bounding box center [240, 237] width 115 height 21
drag, startPoint x: 184, startPoint y: 215, endPoint x: 2, endPoint y: 212, distance: 181.5
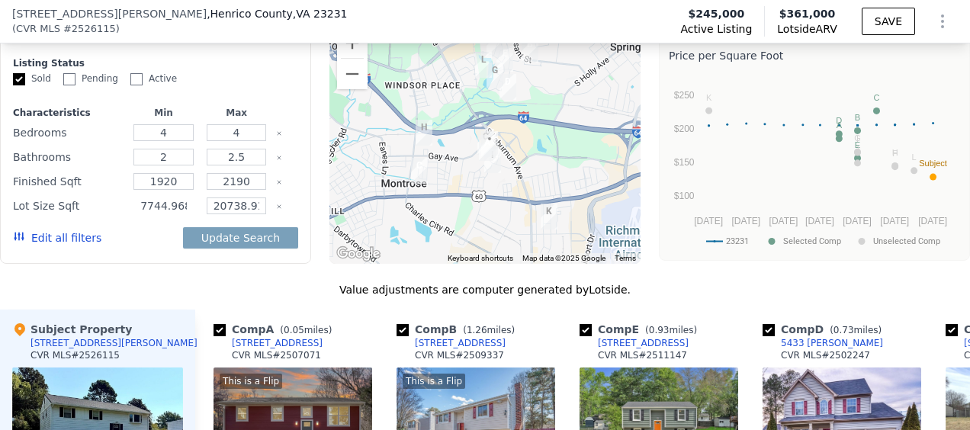
click at [2, 212] on div "Modify Comp Filters Listing Status Sold Pending Active Characteristics Min Max …" at bounding box center [155, 142] width 311 height 244
type input "0"
type input "8000"
click at [258, 214] on input "20738.916" at bounding box center [237, 205] width 60 height 17
drag, startPoint x: 260, startPoint y: 215, endPoint x: 114, endPoint y: 212, distance: 145.6
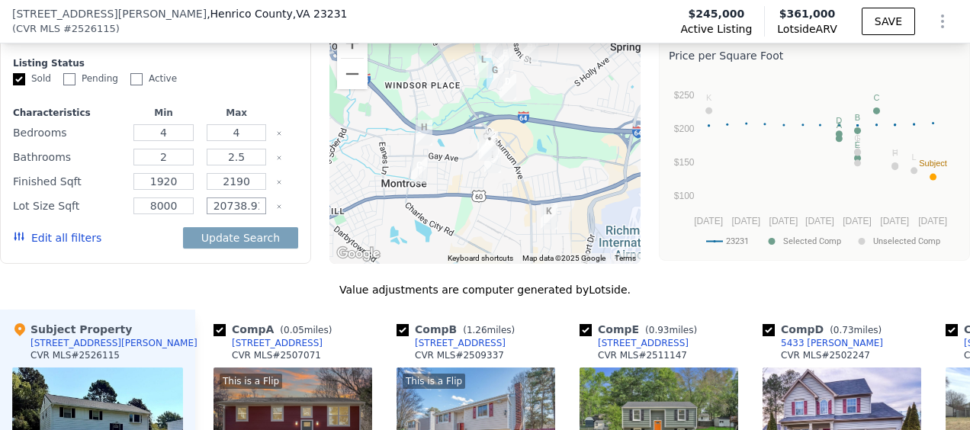
click at [123, 212] on div "Lot Size Sqft 8000 20738.916" at bounding box center [155, 205] width 285 height 21
type input "12000"
click at [199, 271] on div "We found 12 sales that match your search Listings provided by Central Viginia R…" at bounding box center [485, 388] width 970 height 834
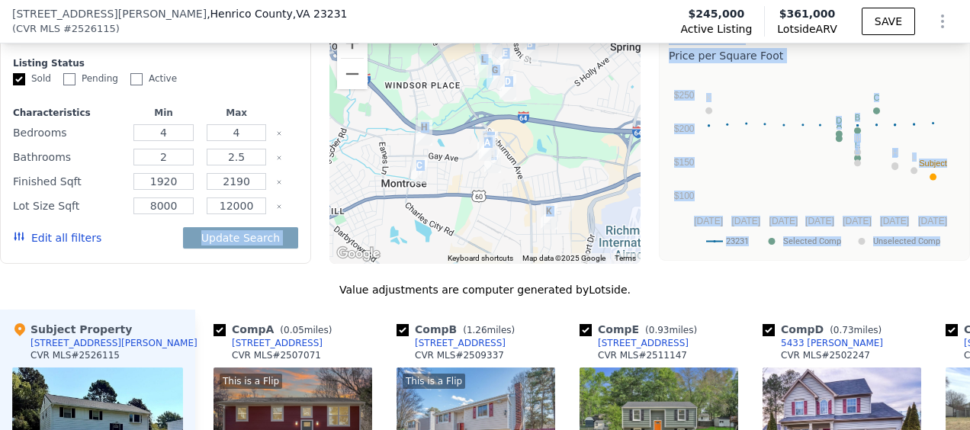
click at [255, 243] on button "Update Search" at bounding box center [240, 237] width 115 height 21
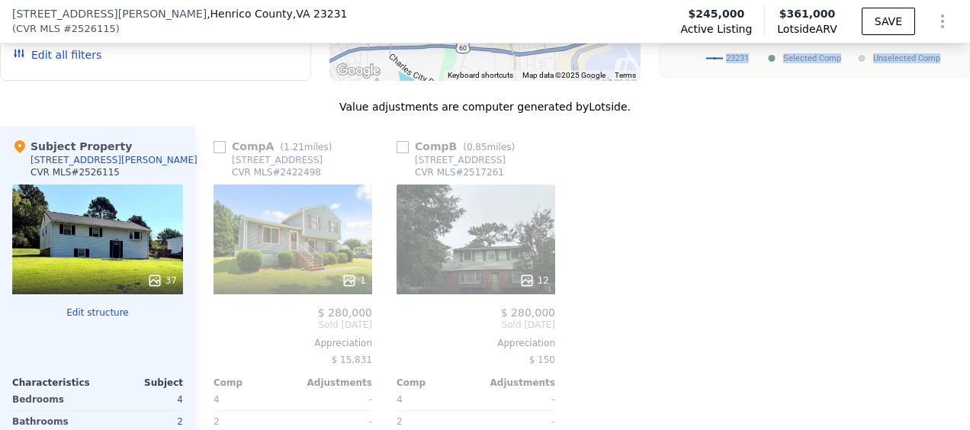
scroll to position [1296, 0]
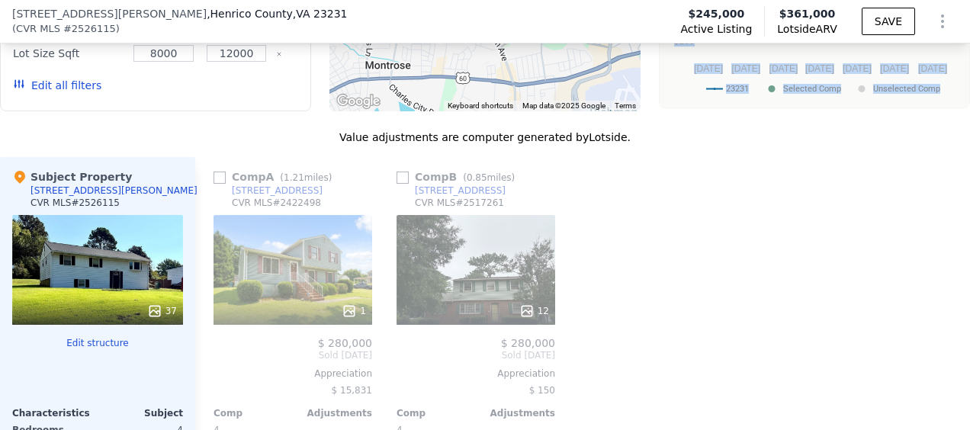
click at [220, 184] on input "checkbox" at bounding box center [219, 178] width 12 height 12
checkbox input "true"
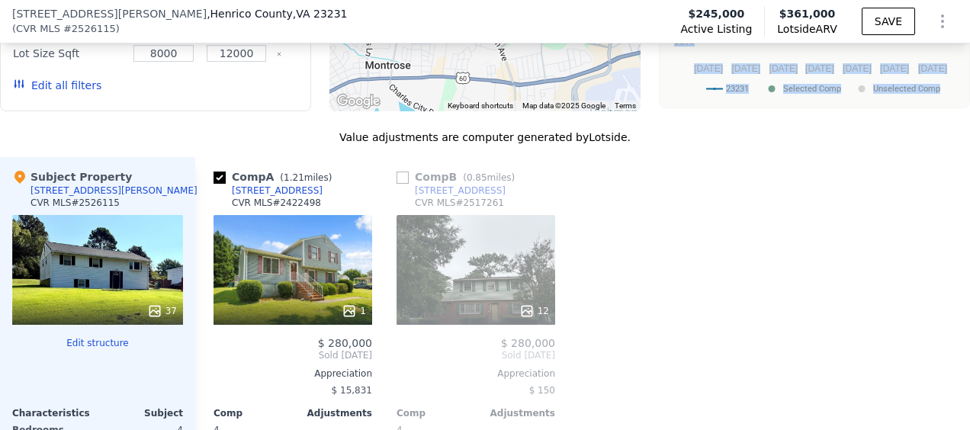
click at [405, 184] on input "checkbox" at bounding box center [402, 178] width 12 height 12
checkbox input "true"
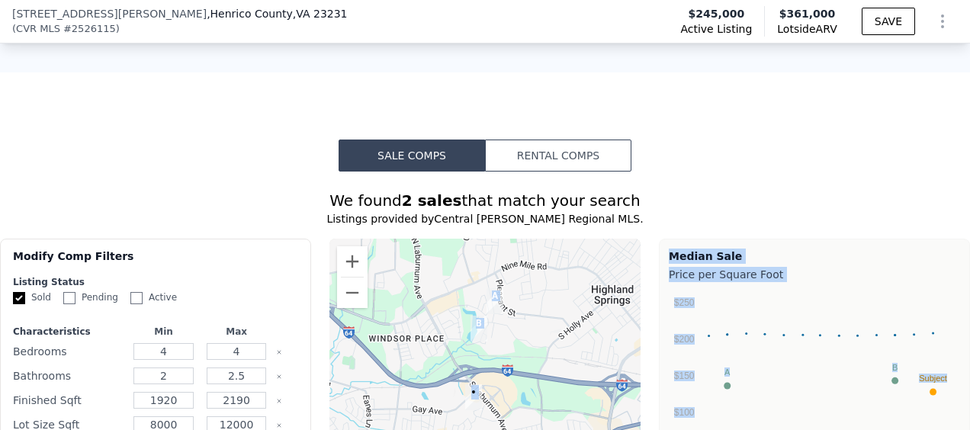
scroll to position [915, 0]
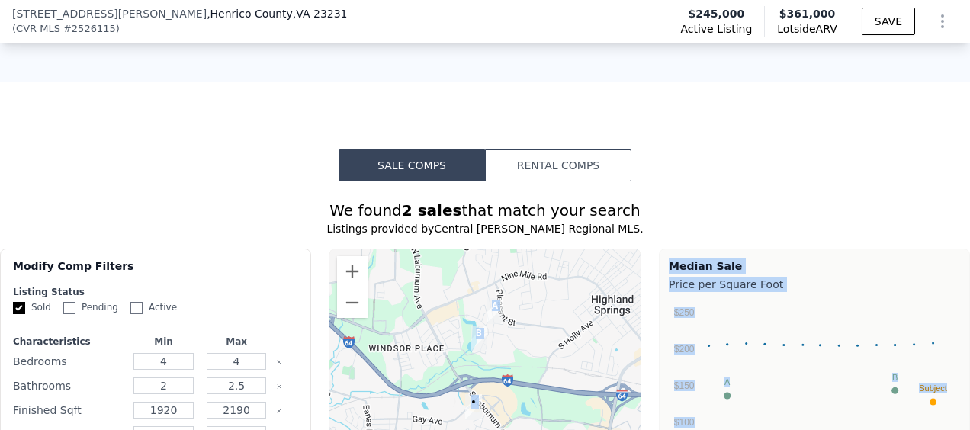
click at [69, 313] on input "Pending" at bounding box center [69, 308] width 12 height 12
checkbox input "true"
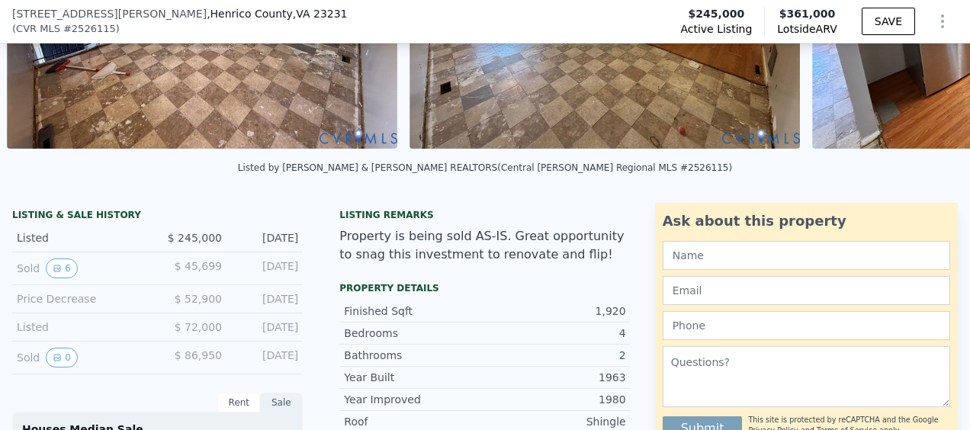
scroll to position [229, 0]
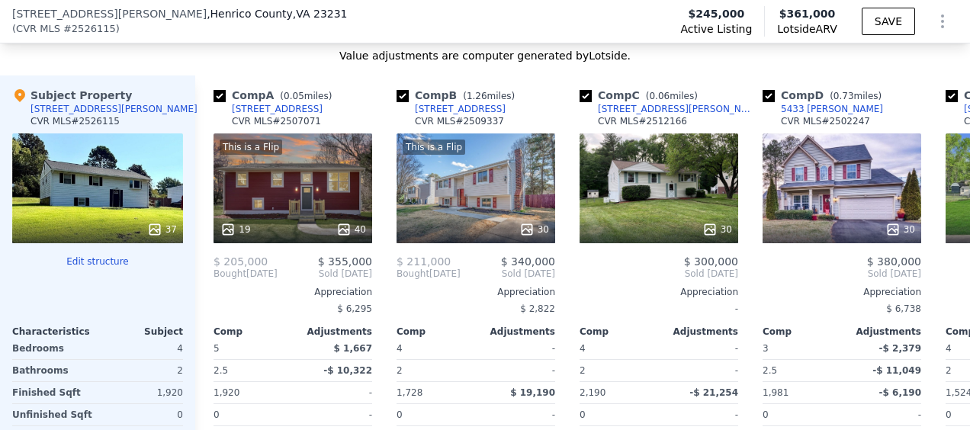
scroll to position [1366, 0]
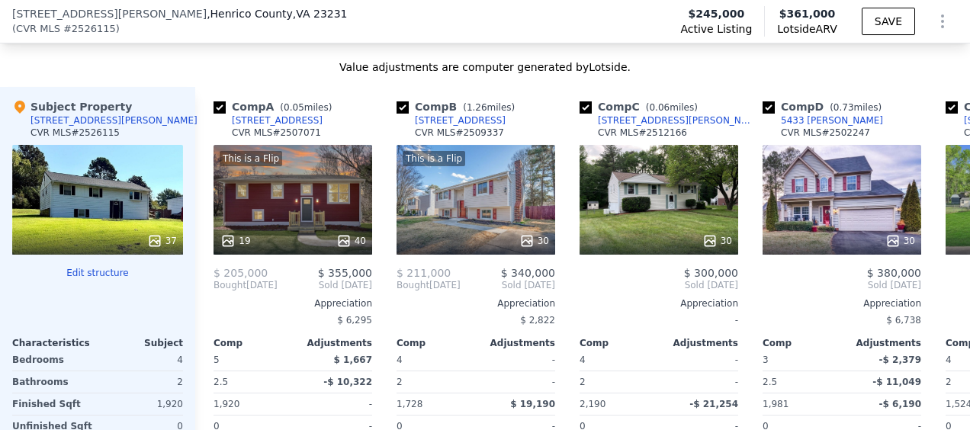
click at [650, 213] on div "30" at bounding box center [658, 200] width 159 height 110
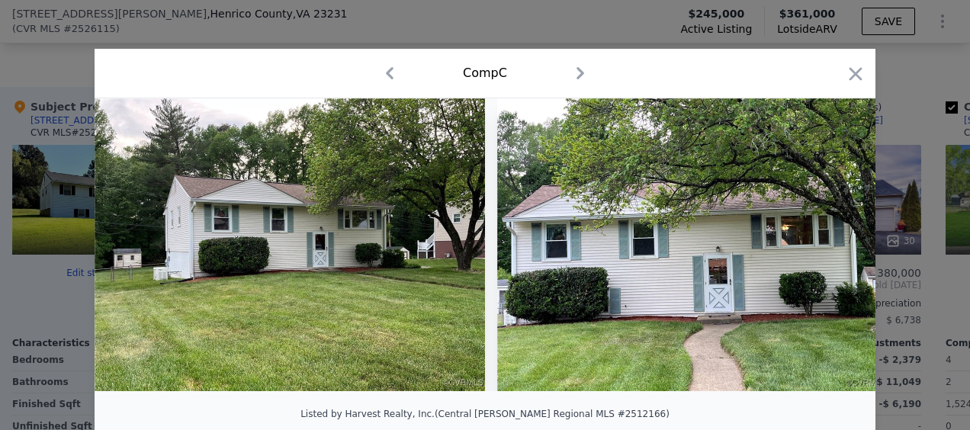
click at [828, 251] on icon at bounding box center [835, 244] width 30 height 30
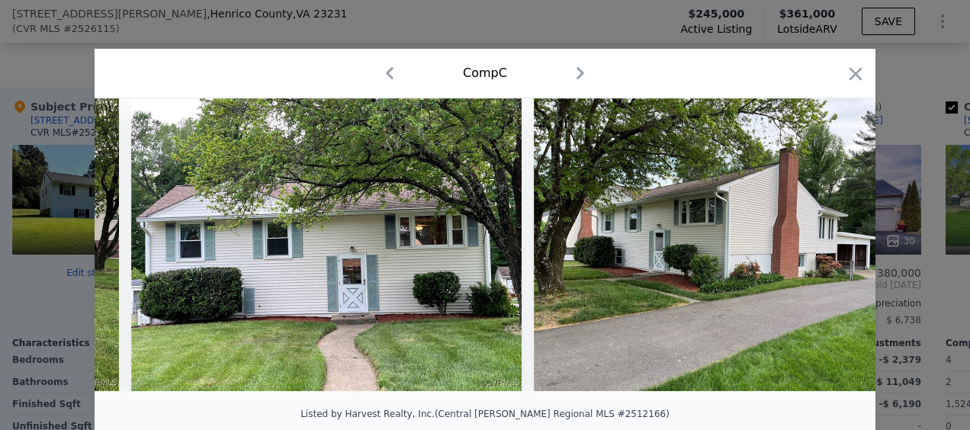
click at [839, 250] on icon at bounding box center [835, 244] width 30 height 30
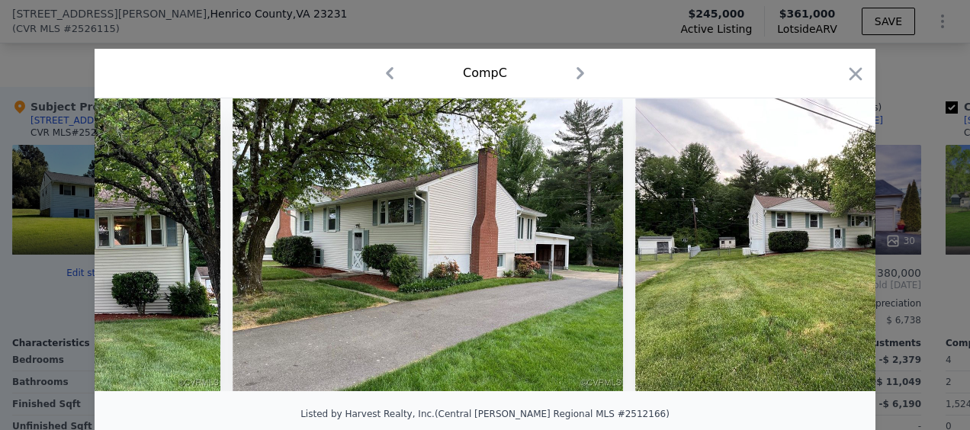
scroll to position [0, 732]
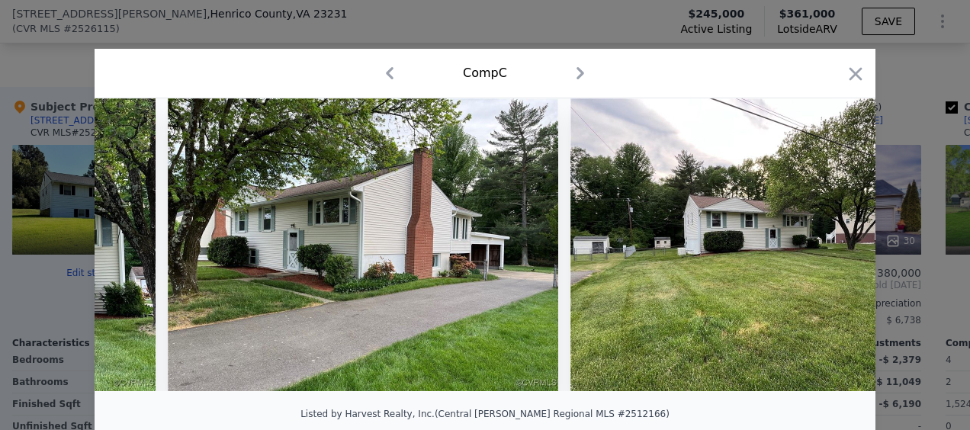
click at [831, 245] on icon at bounding box center [835, 244] width 9 height 15
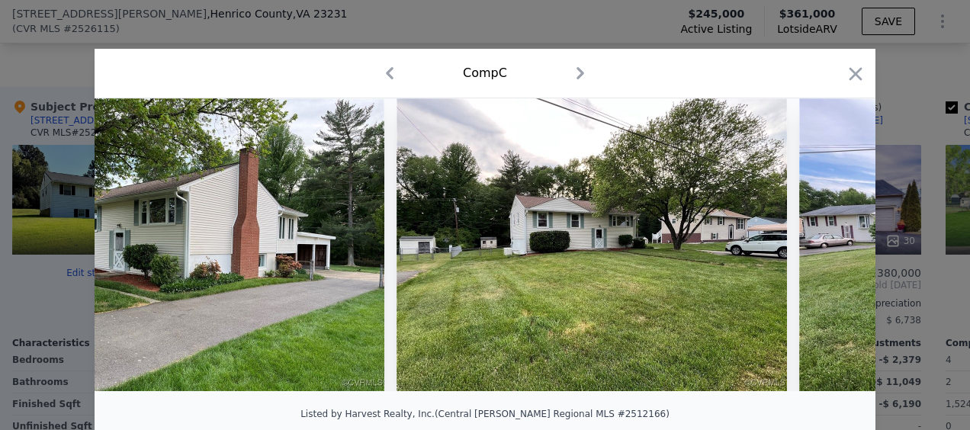
scroll to position [0, 1098]
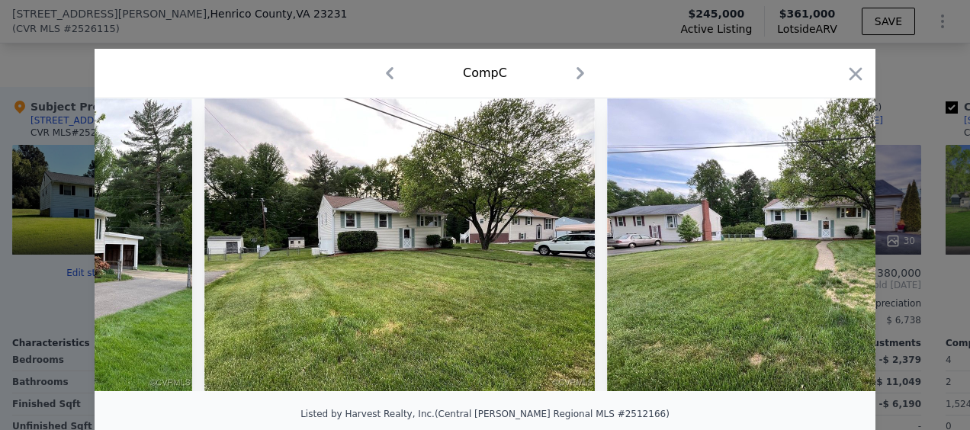
click at [836, 244] on icon at bounding box center [835, 244] width 30 height 30
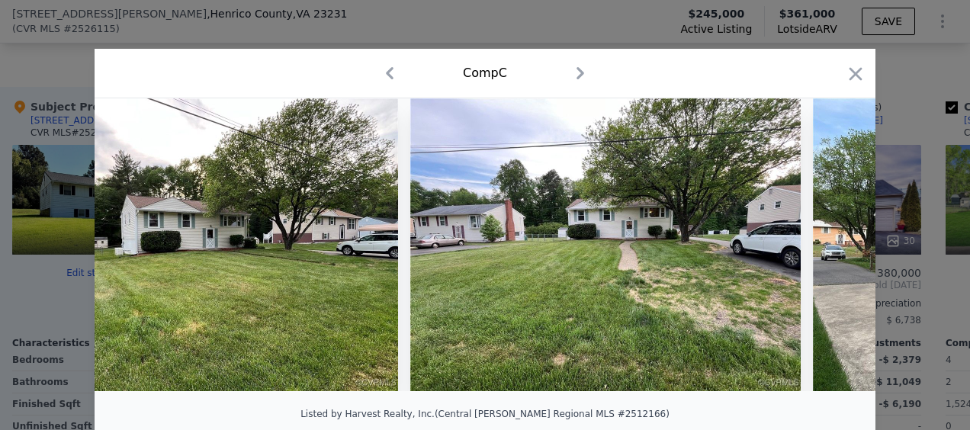
scroll to position [0, 1464]
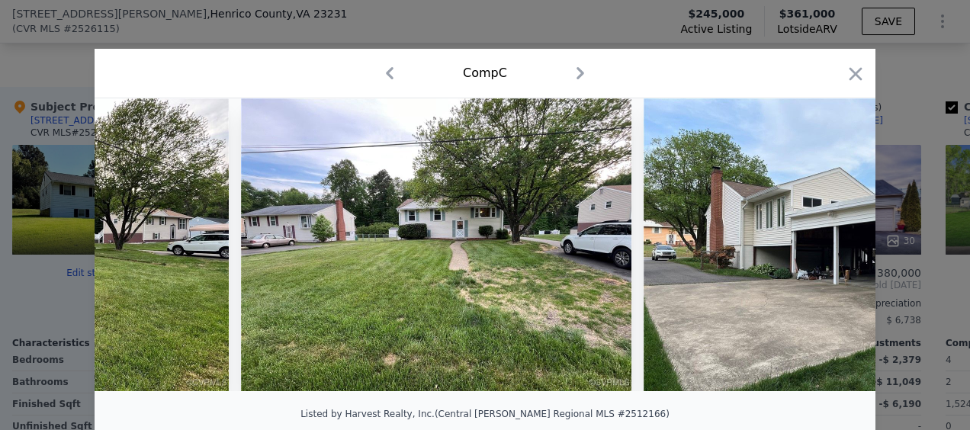
click at [831, 249] on icon at bounding box center [835, 244] width 30 height 30
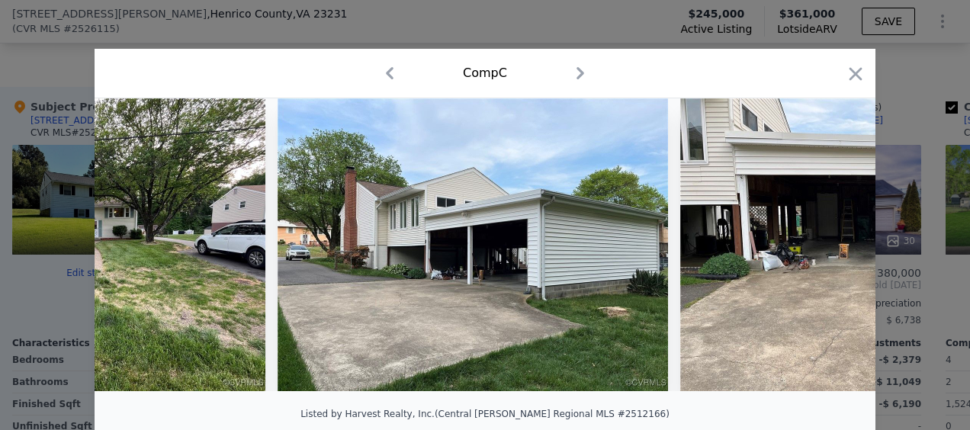
click at [831, 250] on icon at bounding box center [835, 244] width 9 height 15
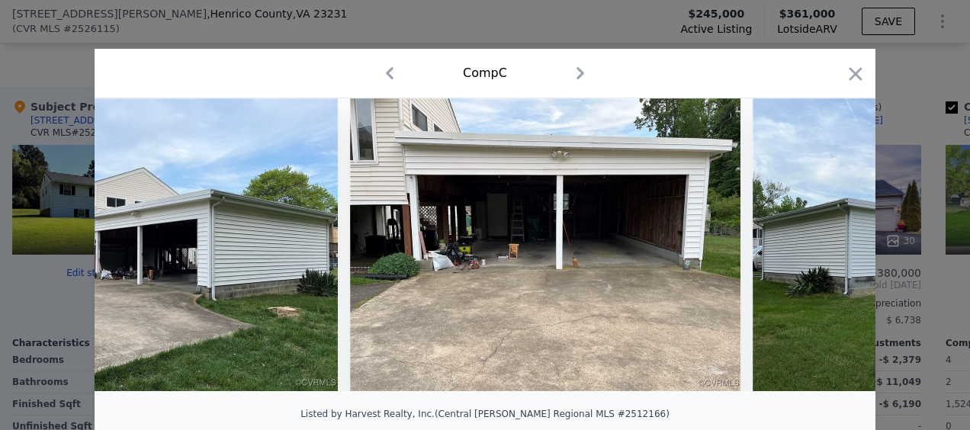
scroll to position [0, 2196]
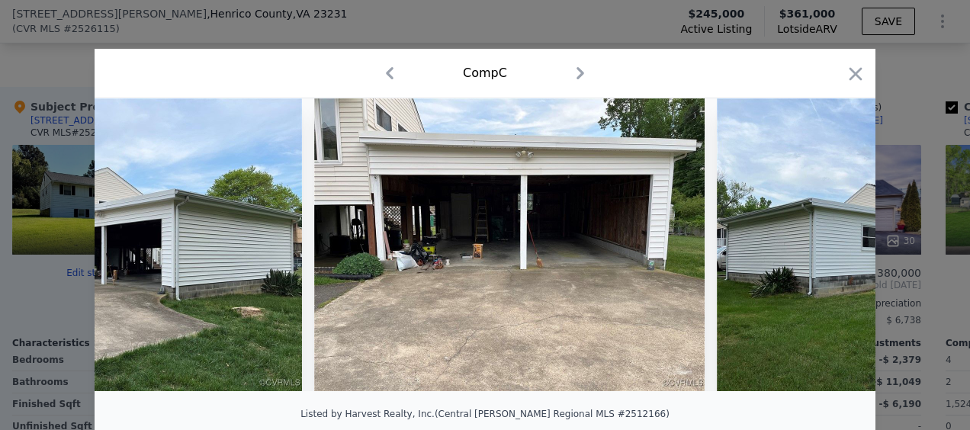
click at [829, 252] on icon at bounding box center [835, 244] width 30 height 30
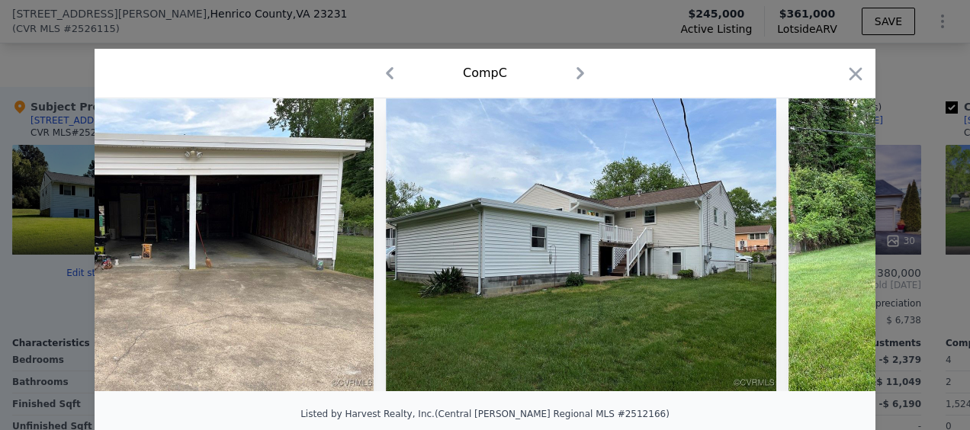
scroll to position [0, 2562]
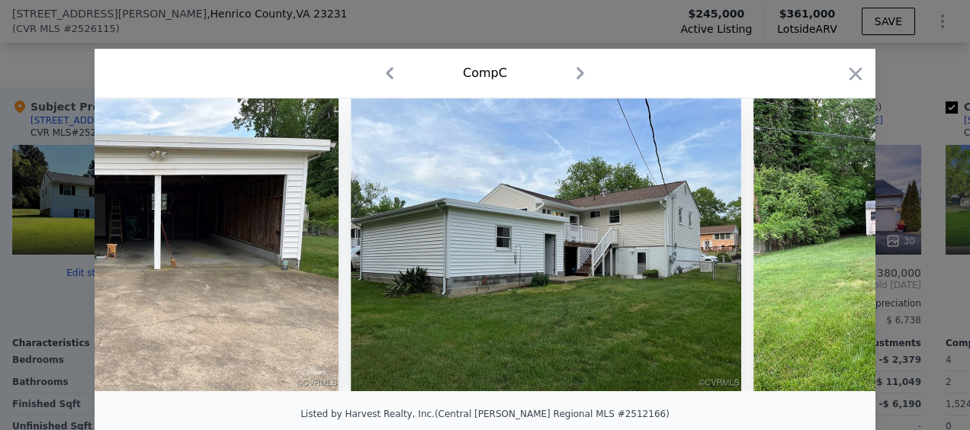
click at [832, 247] on icon at bounding box center [835, 244] width 9 height 15
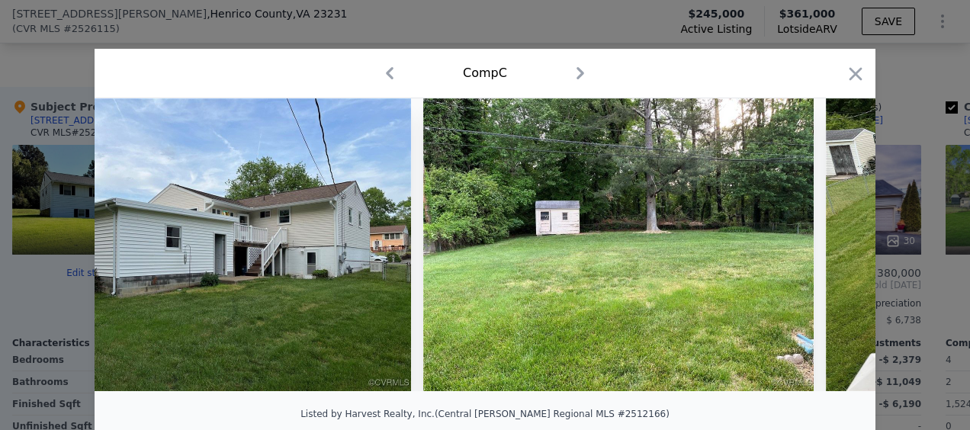
scroll to position [0, 2927]
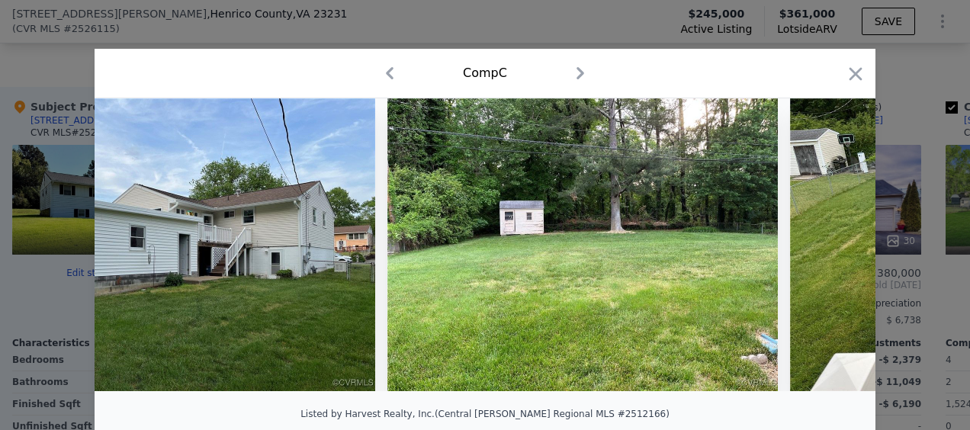
click at [832, 249] on icon at bounding box center [835, 244] width 9 height 15
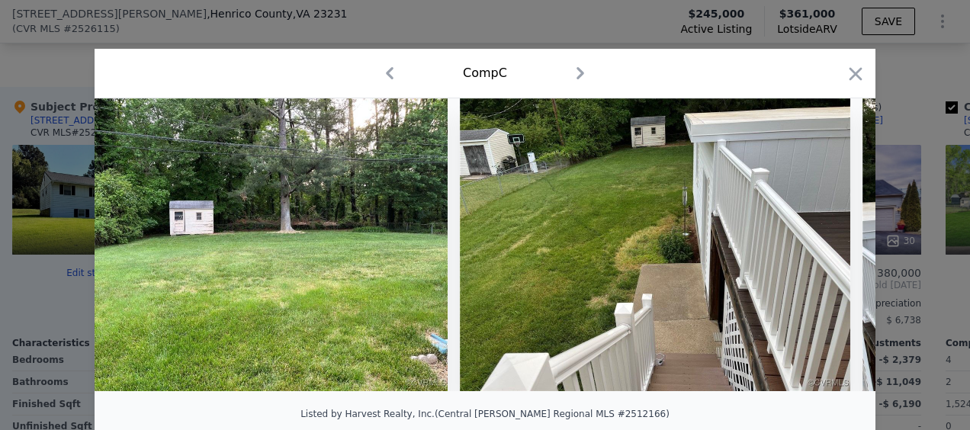
scroll to position [0, 3293]
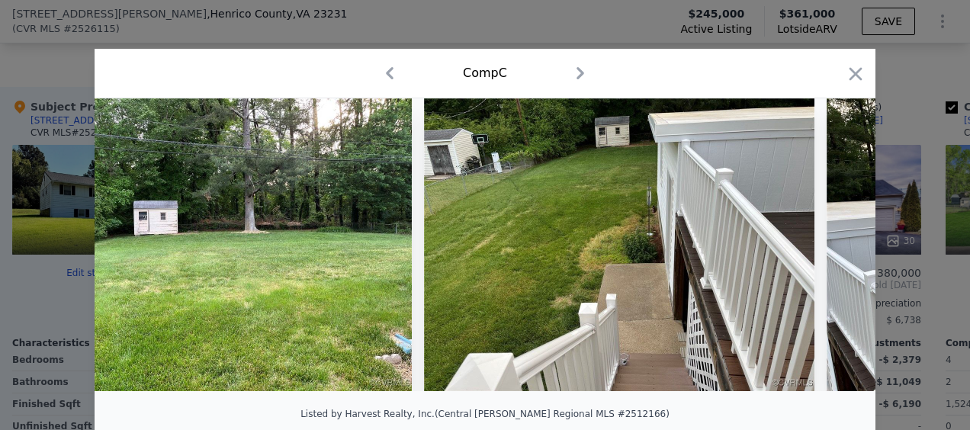
click at [831, 247] on icon at bounding box center [835, 244] width 9 height 15
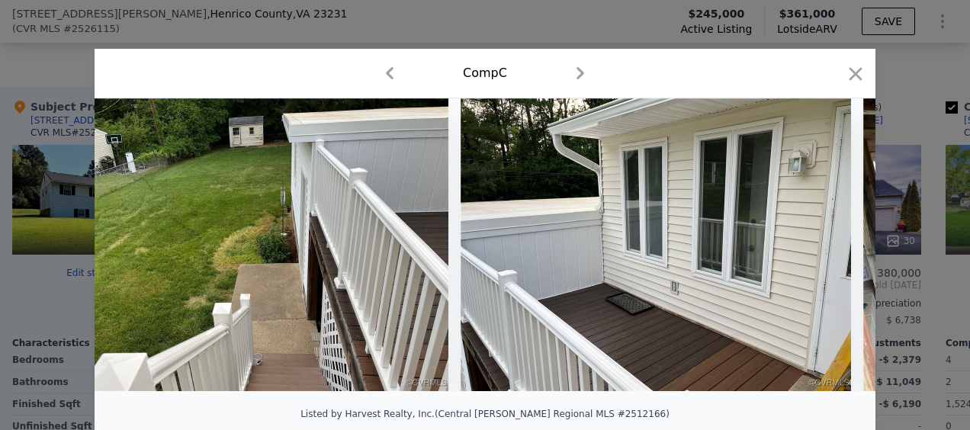
click at [828, 249] on icon at bounding box center [835, 244] width 30 height 30
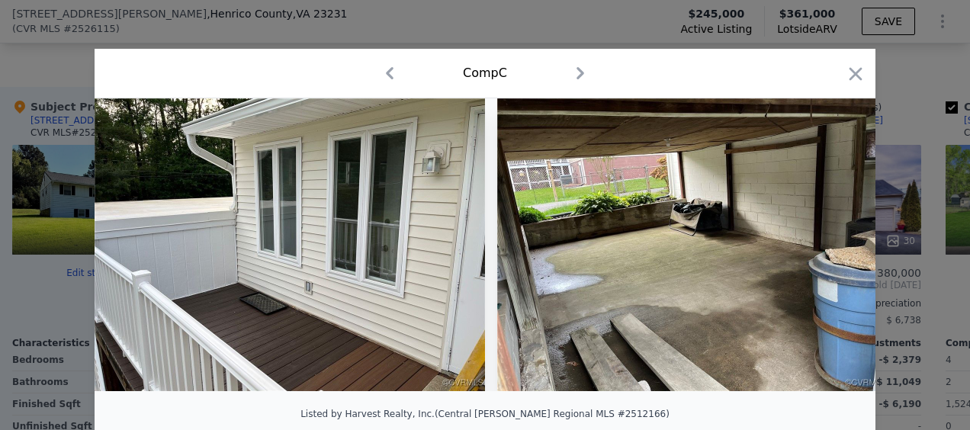
click at [828, 250] on icon at bounding box center [835, 244] width 30 height 30
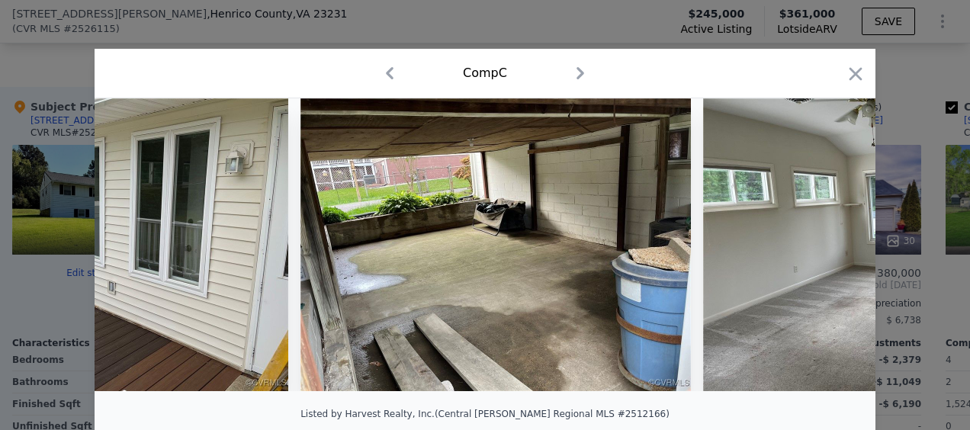
scroll to position [0, 4391]
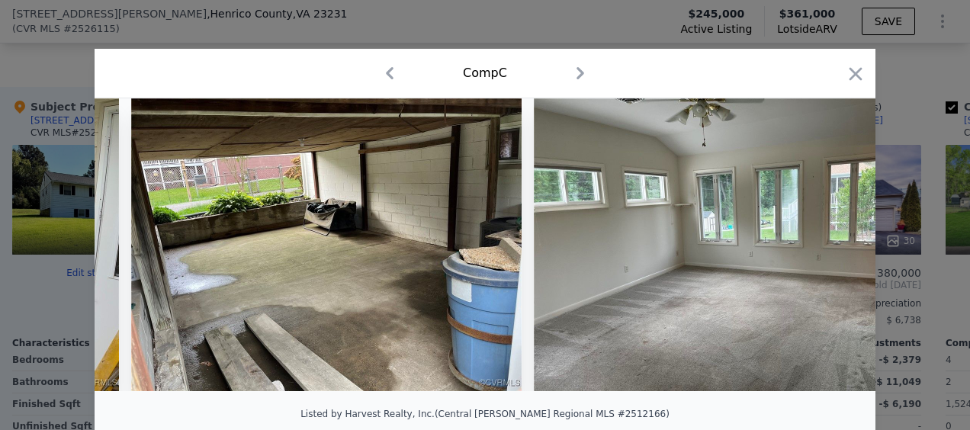
click at [828, 250] on icon at bounding box center [835, 244] width 30 height 30
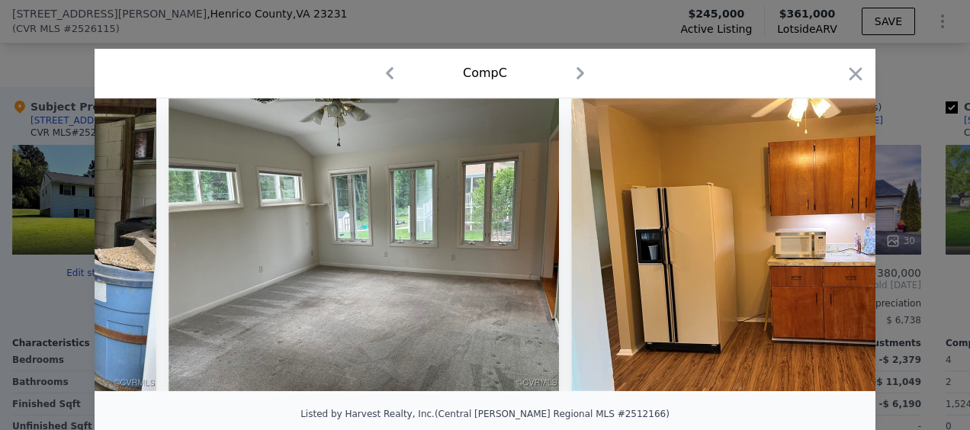
scroll to position [0, 4757]
click at [849, 68] on icon "button" at bounding box center [855, 73] width 13 height 13
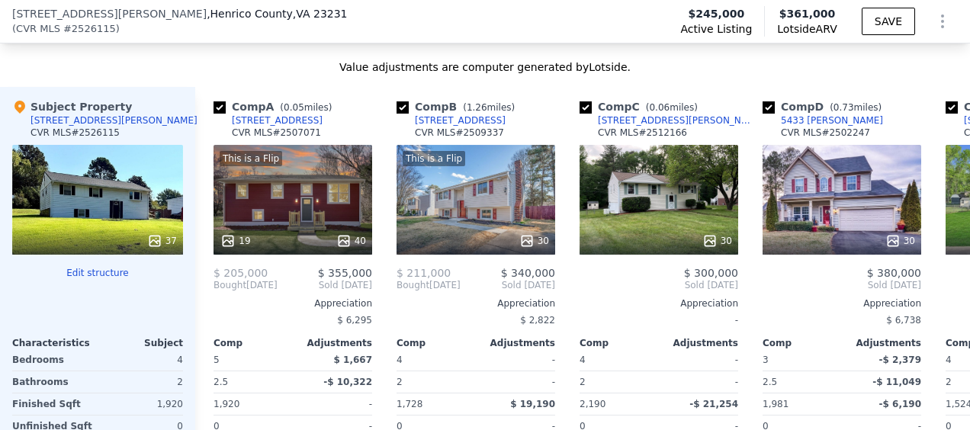
drag, startPoint x: 585, startPoint y: 113, endPoint x: 572, endPoint y: 128, distance: 20.5
click at [585, 113] on input "checkbox" at bounding box center [585, 107] width 12 height 12
checkbox input "false"
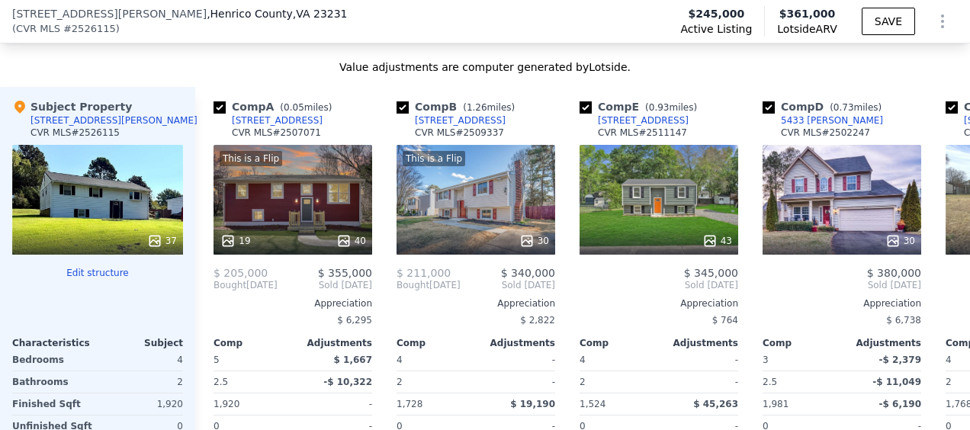
click at [669, 204] on div "43" at bounding box center [658, 200] width 159 height 110
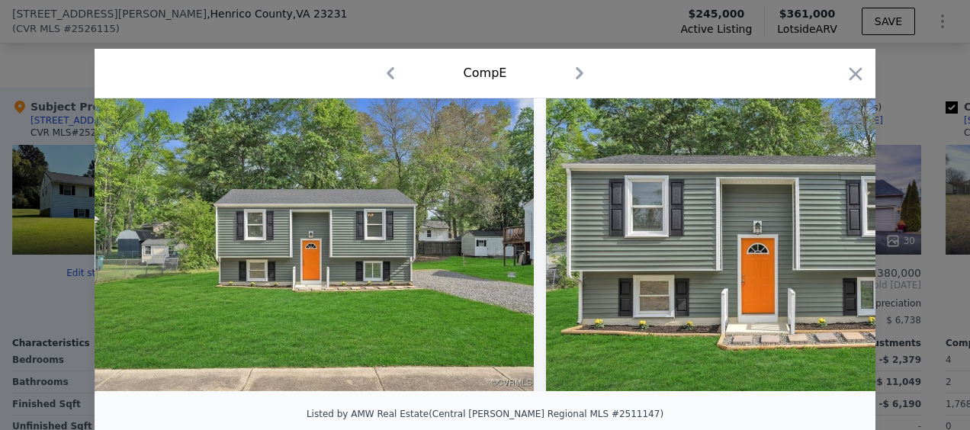
click at [821, 251] on icon at bounding box center [835, 244] width 30 height 30
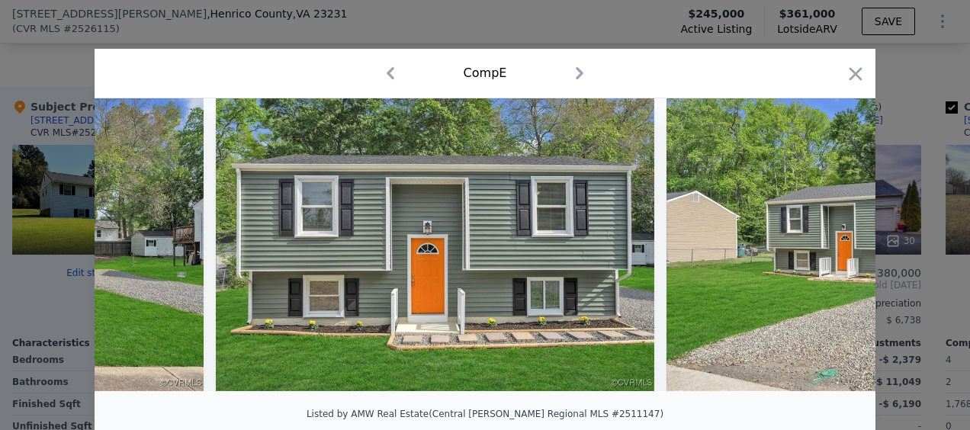
scroll to position [0, 366]
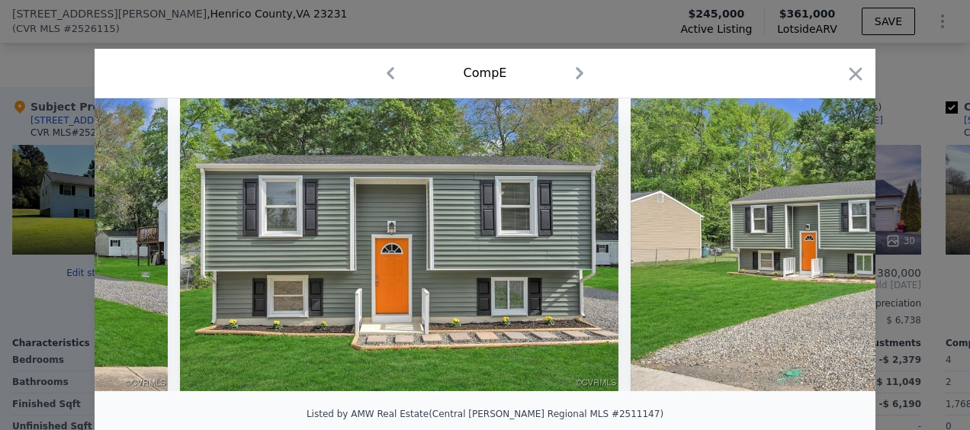
click at [831, 252] on icon at bounding box center [835, 244] width 9 height 15
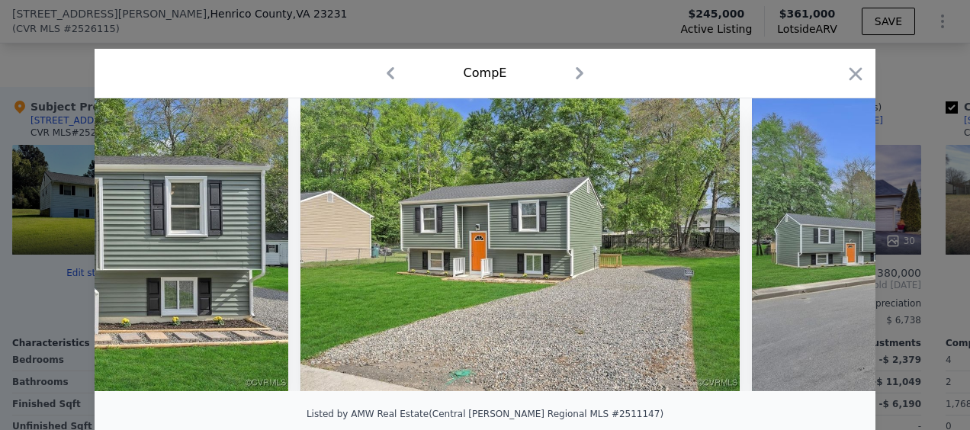
scroll to position [0, 732]
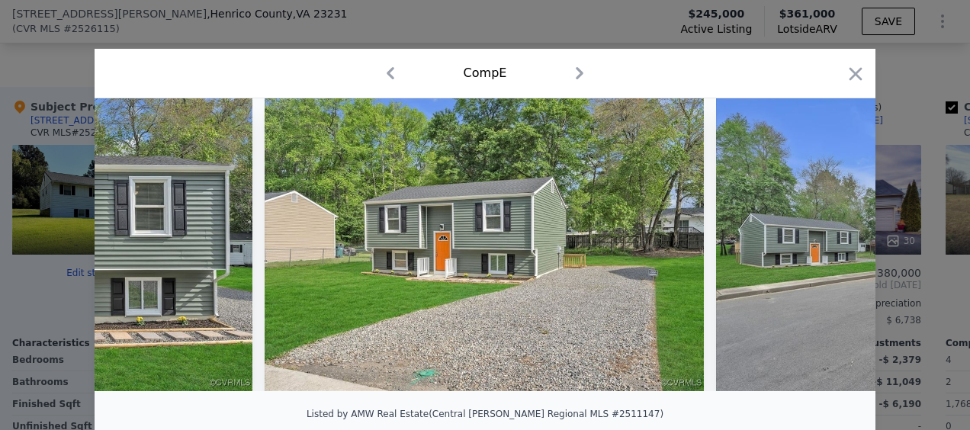
click at [832, 249] on icon at bounding box center [835, 244] width 9 height 15
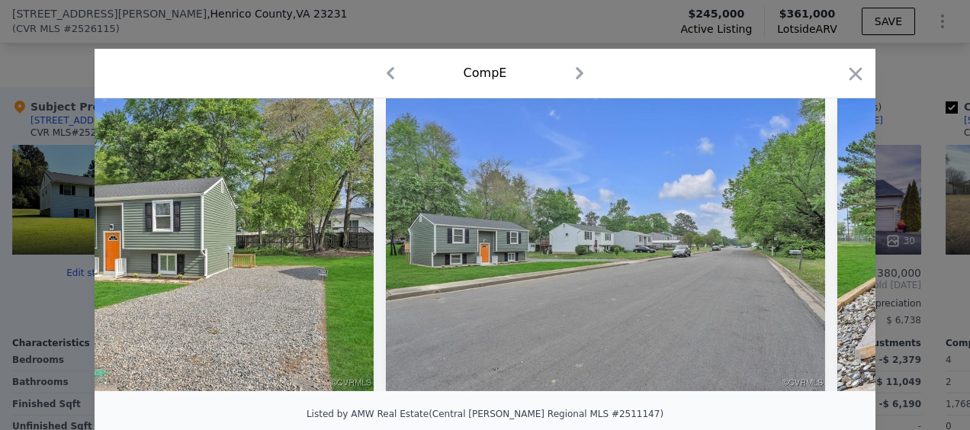
scroll to position [0, 1098]
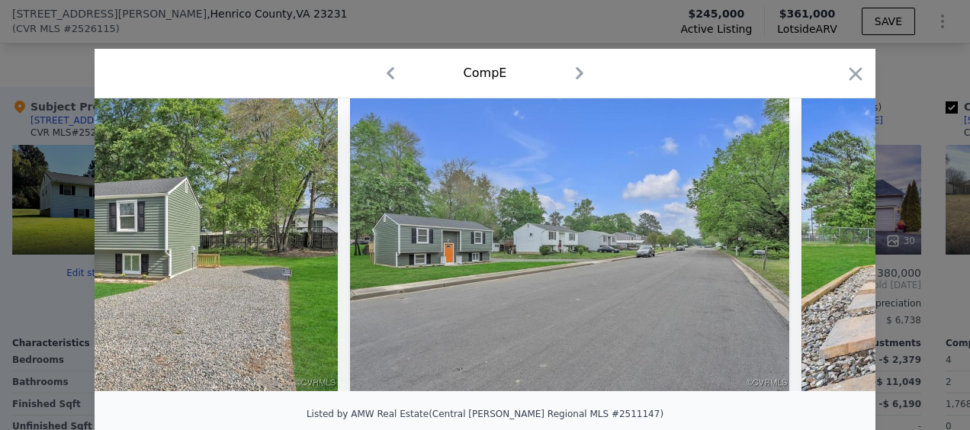
click at [831, 249] on icon at bounding box center [835, 244] width 9 height 15
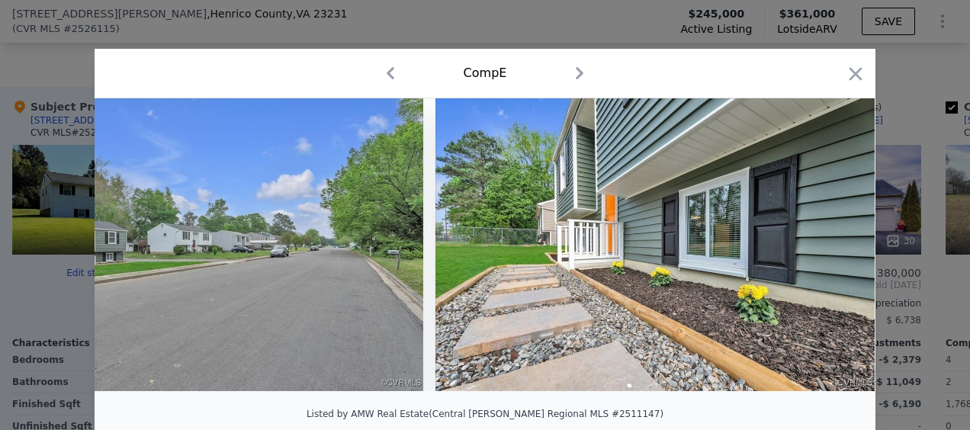
click at [831, 249] on icon at bounding box center [835, 244] width 9 height 15
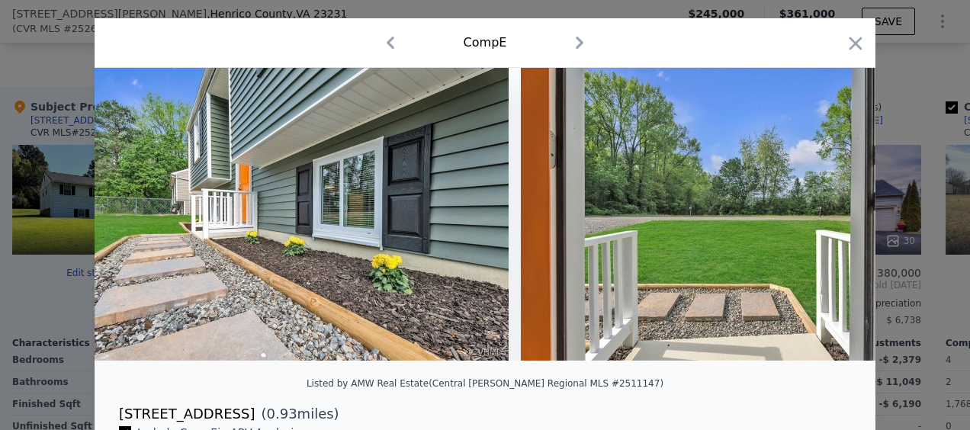
scroll to position [0, 0]
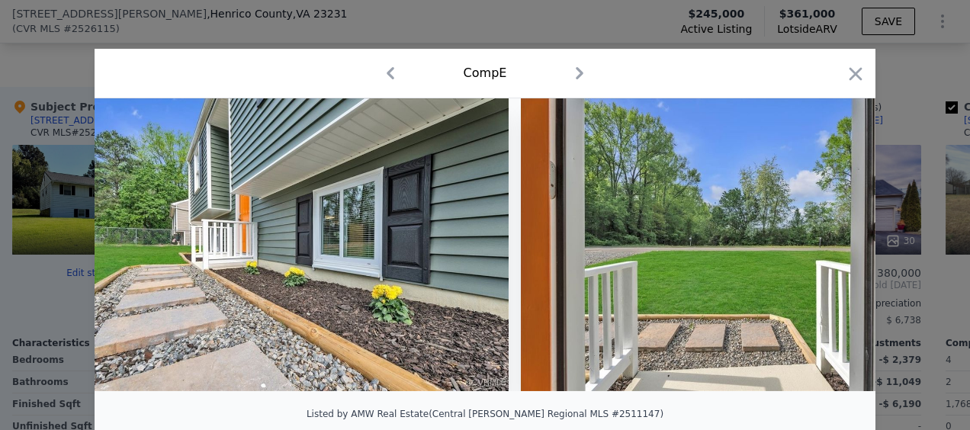
click at [831, 250] on icon at bounding box center [835, 244] width 9 height 15
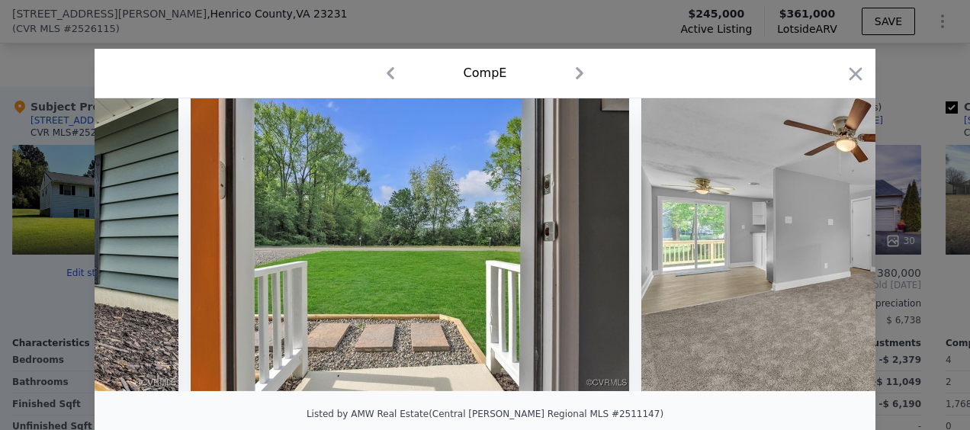
scroll to position [0, 2196]
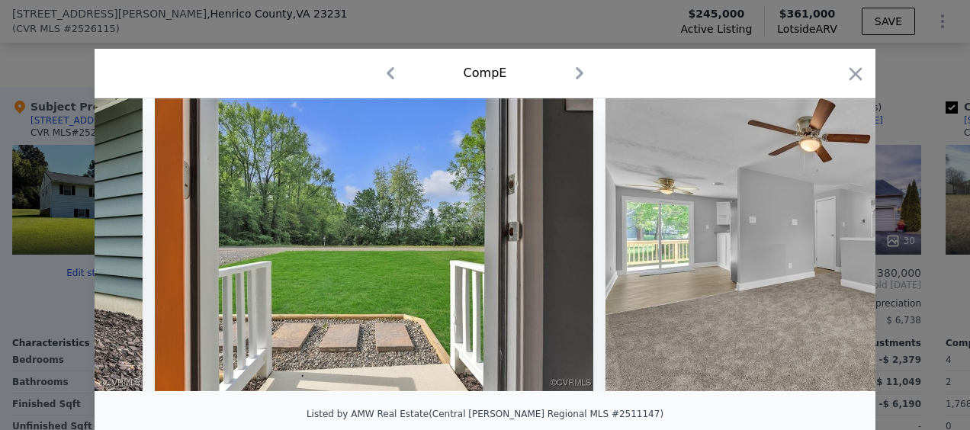
click at [828, 250] on icon at bounding box center [835, 244] width 30 height 30
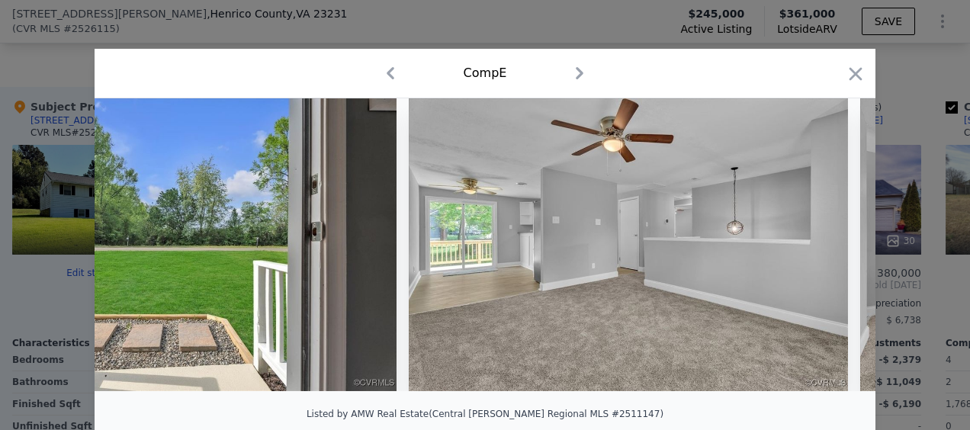
scroll to position [0, 2562]
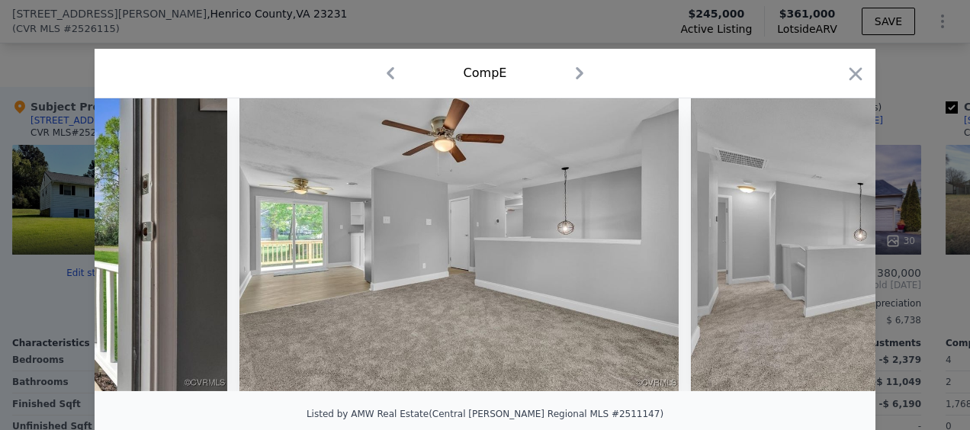
click at [826, 252] on icon at bounding box center [835, 244] width 30 height 30
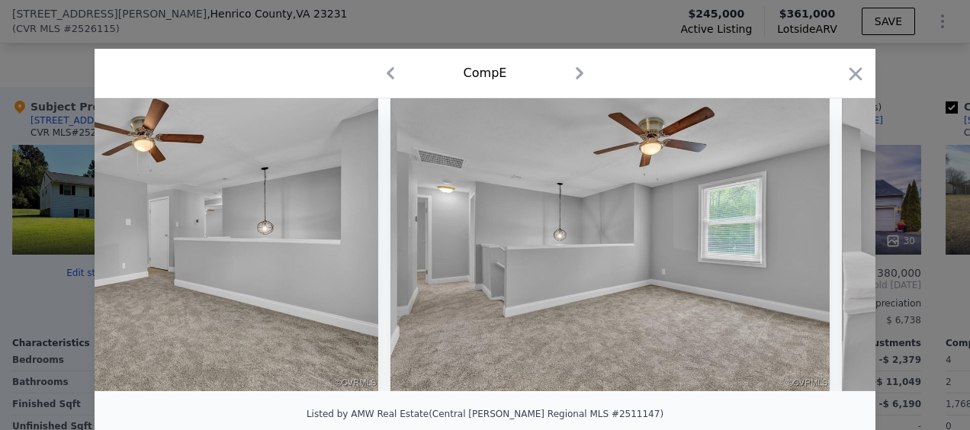
scroll to position [0, 2927]
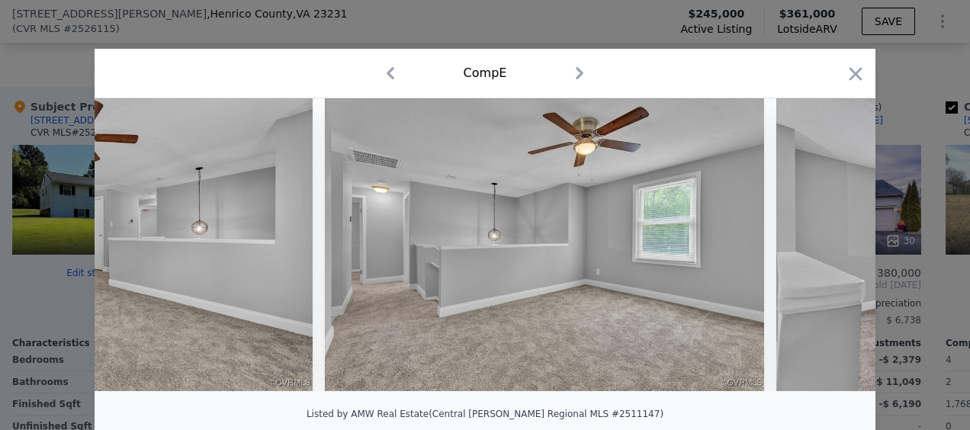
click at [848, 78] on icon "button" at bounding box center [855, 73] width 21 height 21
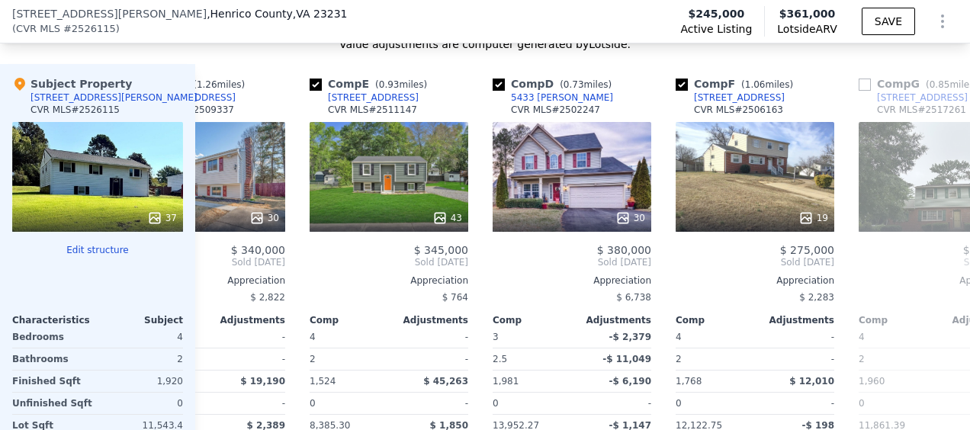
scroll to position [1366, 0]
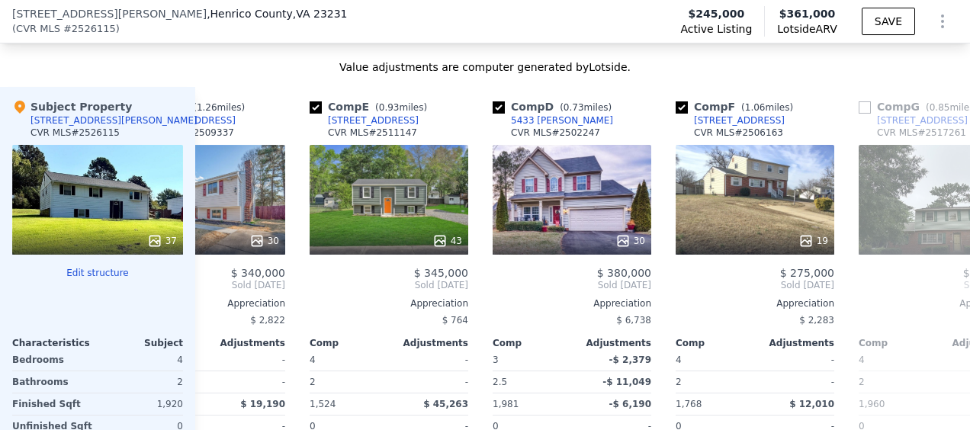
click at [592, 201] on div "30" at bounding box center [571, 200] width 159 height 110
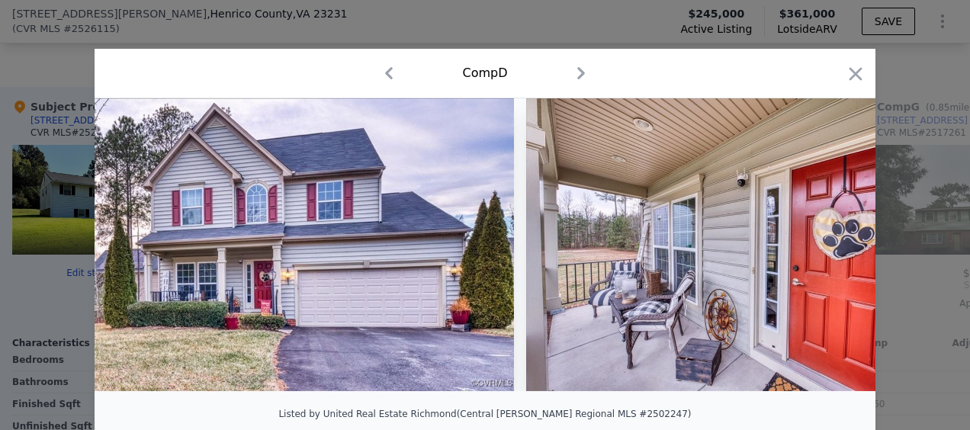
click at [831, 252] on icon at bounding box center [835, 244] width 9 height 15
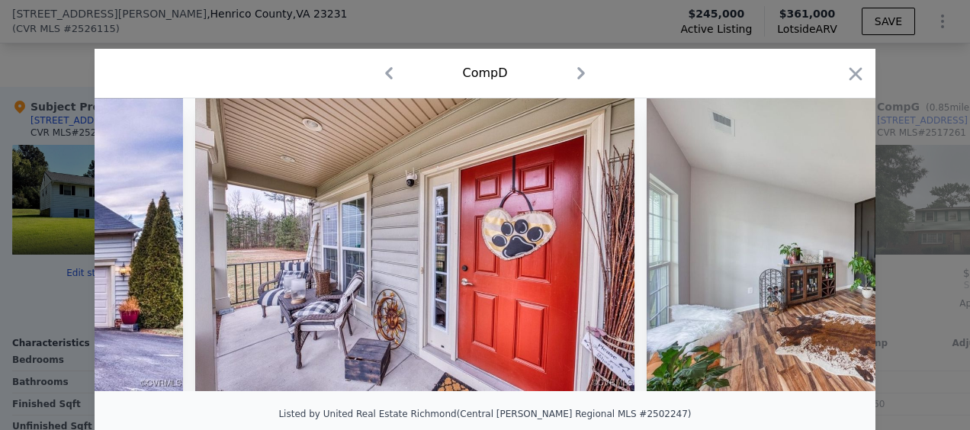
scroll to position [0, 366]
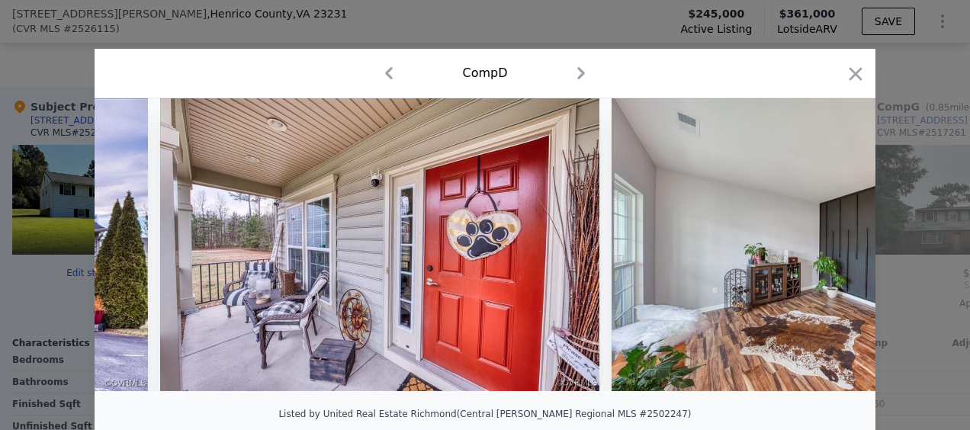
click at [831, 252] on icon at bounding box center [835, 244] width 9 height 15
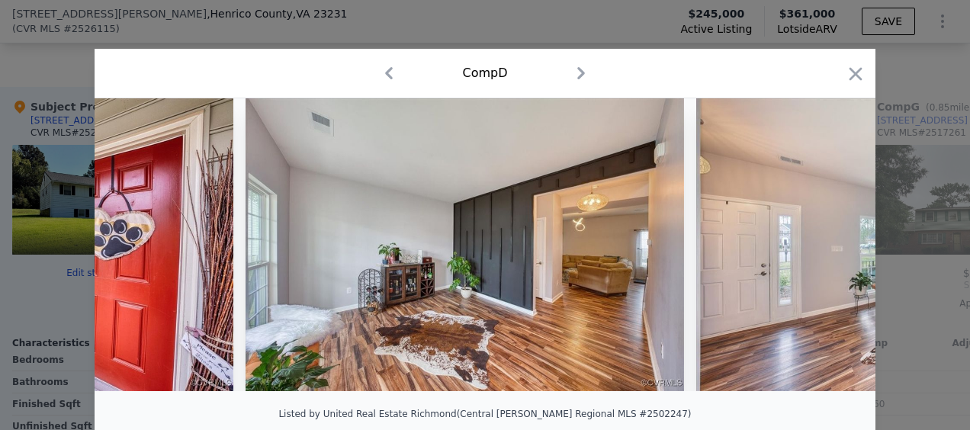
click at [832, 245] on icon at bounding box center [835, 244] width 30 height 30
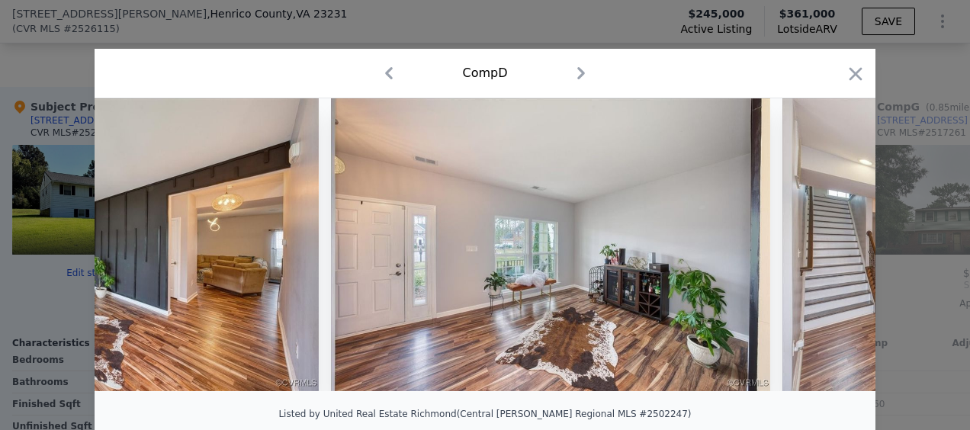
scroll to position [0, 1098]
drag, startPoint x: 852, startPoint y: 72, endPoint x: 838, endPoint y: 82, distance: 17.1
click at [852, 73] on icon "button" at bounding box center [855, 73] width 21 height 21
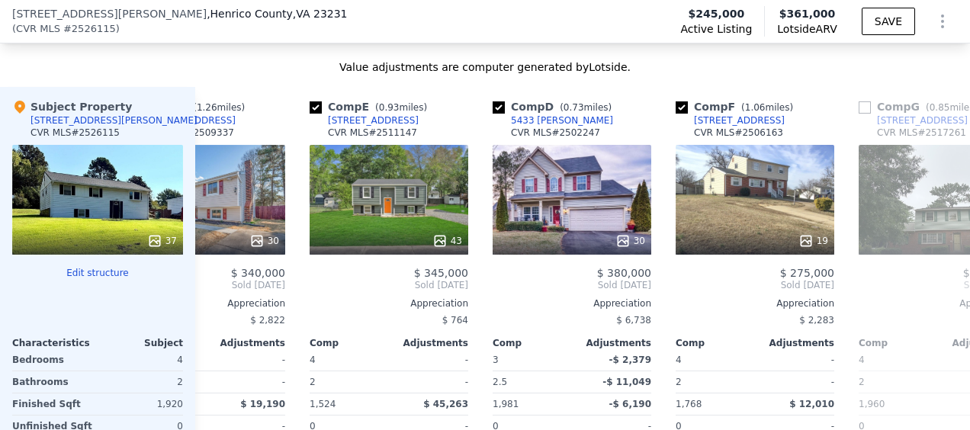
click at [684, 114] on input "checkbox" at bounding box center [681, 107] width 12 height 12
checkbox input "false"
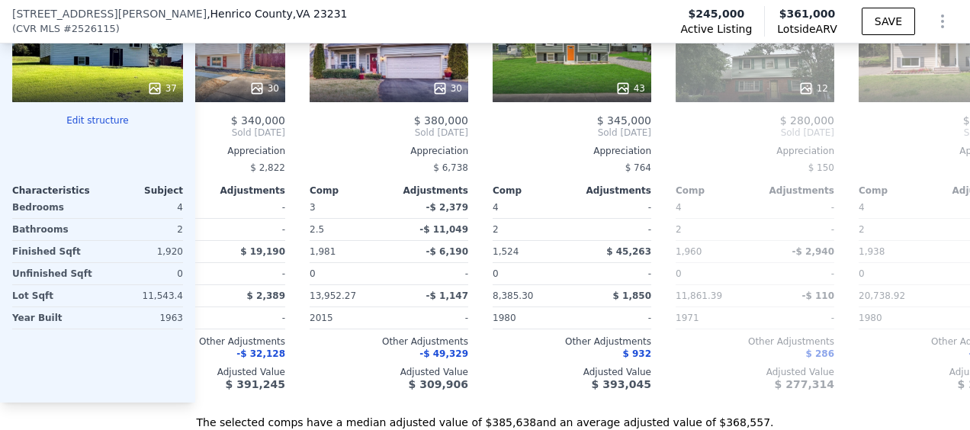
scroll to position [1671, 0]
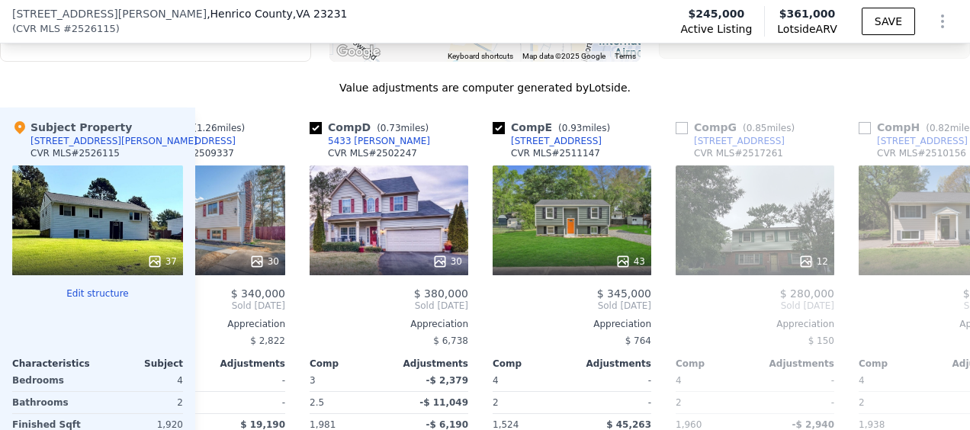
scroll to position [1442, 0]
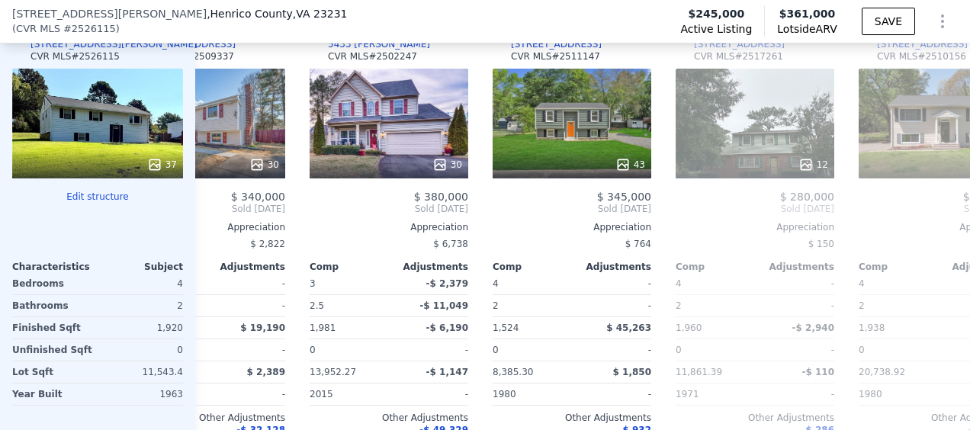
drag, startPoint x: 218, startPoint y: 217, endPoint x: 210, endPoint y: 229, distance: 14.8
click at [217, 217] on icon at bounding box center [213, 209] width 30 height 30
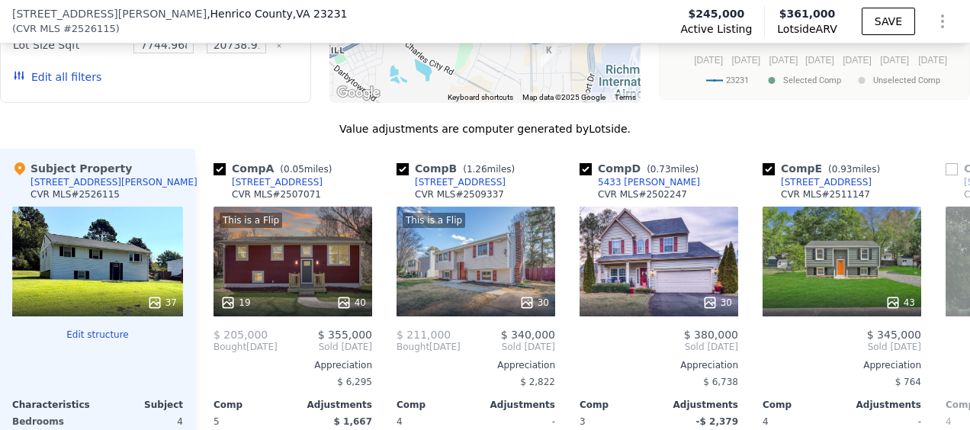
scroll to position [1290, 0]
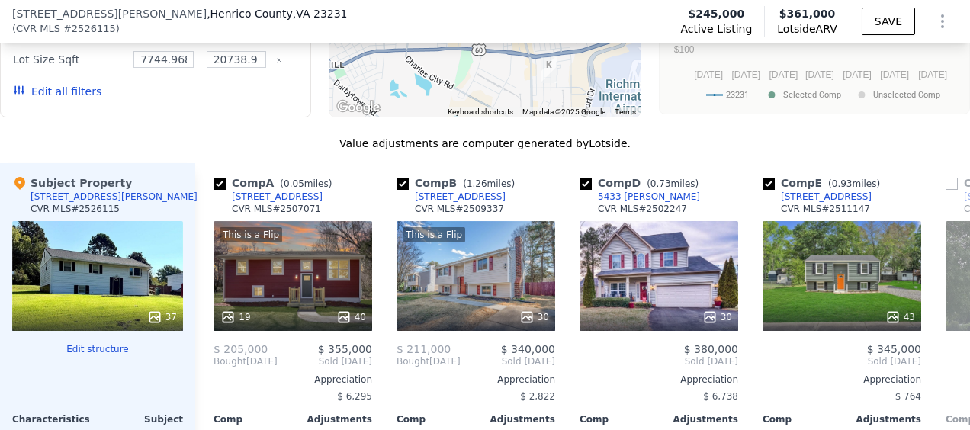
click at [620, 202] on div "5433 Zoe Ct" at bounding box center [649, 197] width 102 height 12
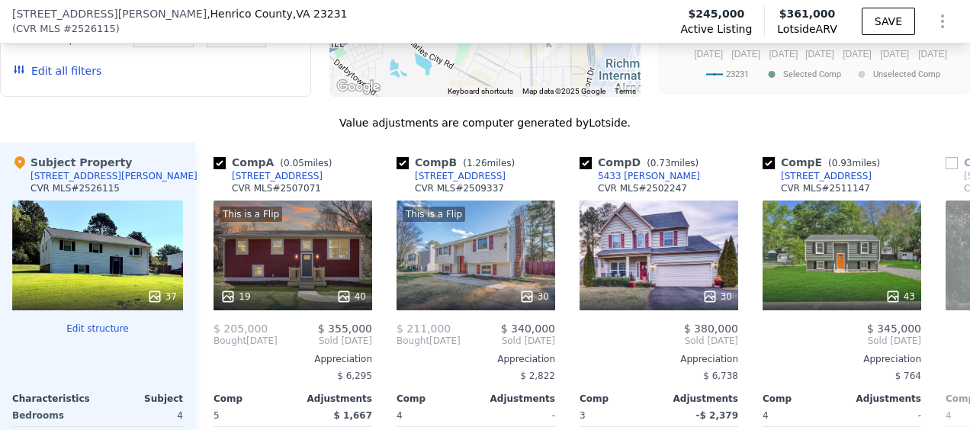
scroll to position [1366, 0]
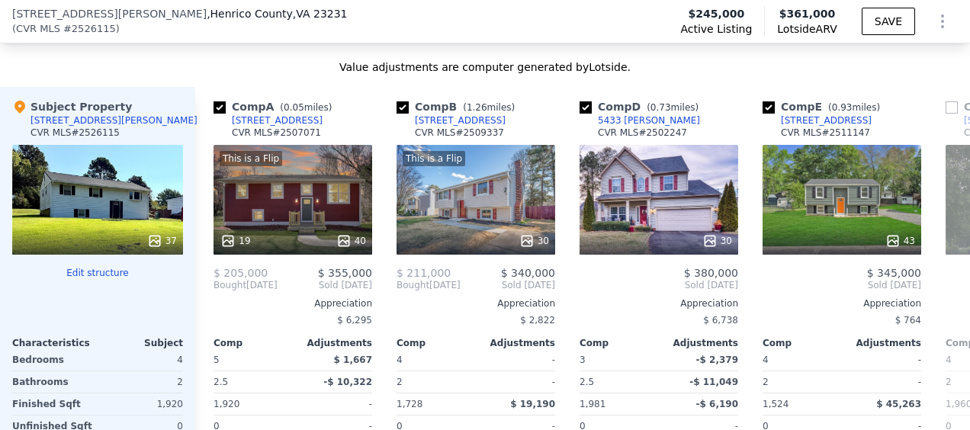
click at [448, 127] on div "[STREET_ADDRESS]" at bounding box center [460, 120] width 91 height 12
click at [260, 127] on div "4600 Mizar Rd" at bounding box center [277, 120] width 91 height 12
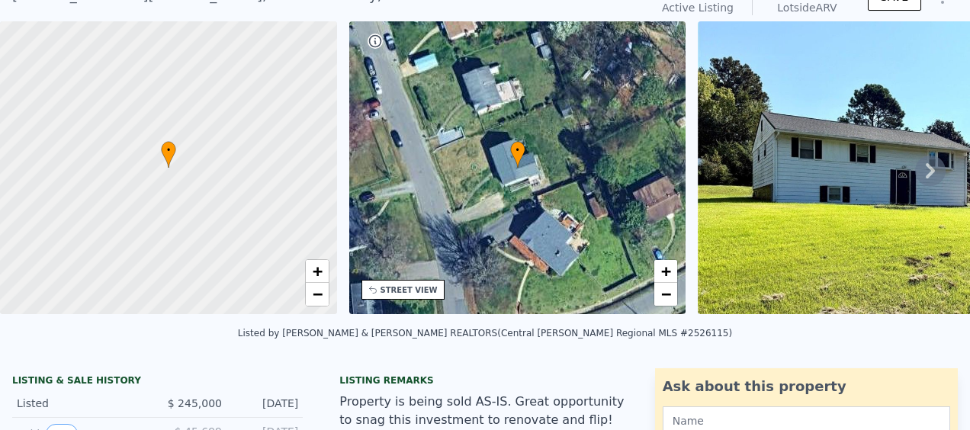
scroll to position [0, 0]
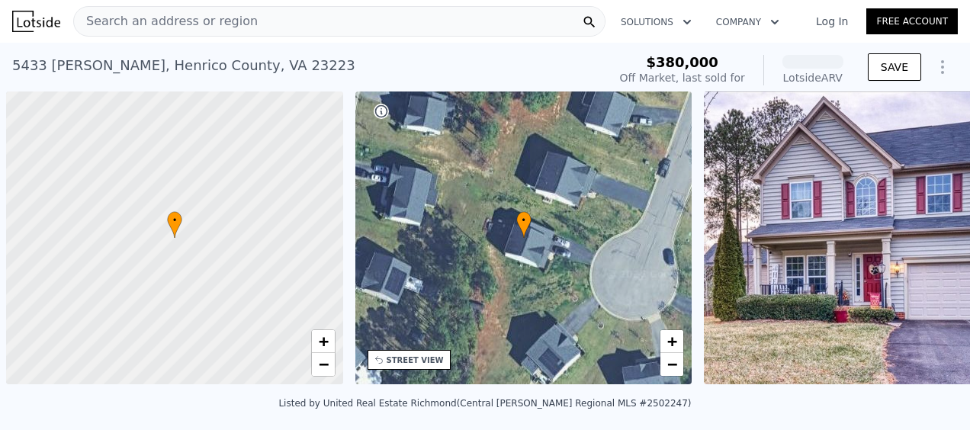
scroll to position [0, 6]
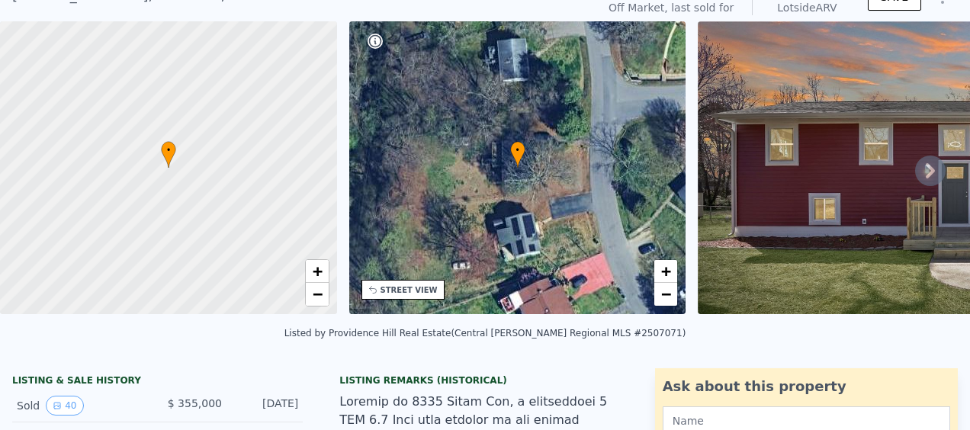
scroll to position [5, 0]
